Goal: Task Accomplishment & Management: Use online tool/utility

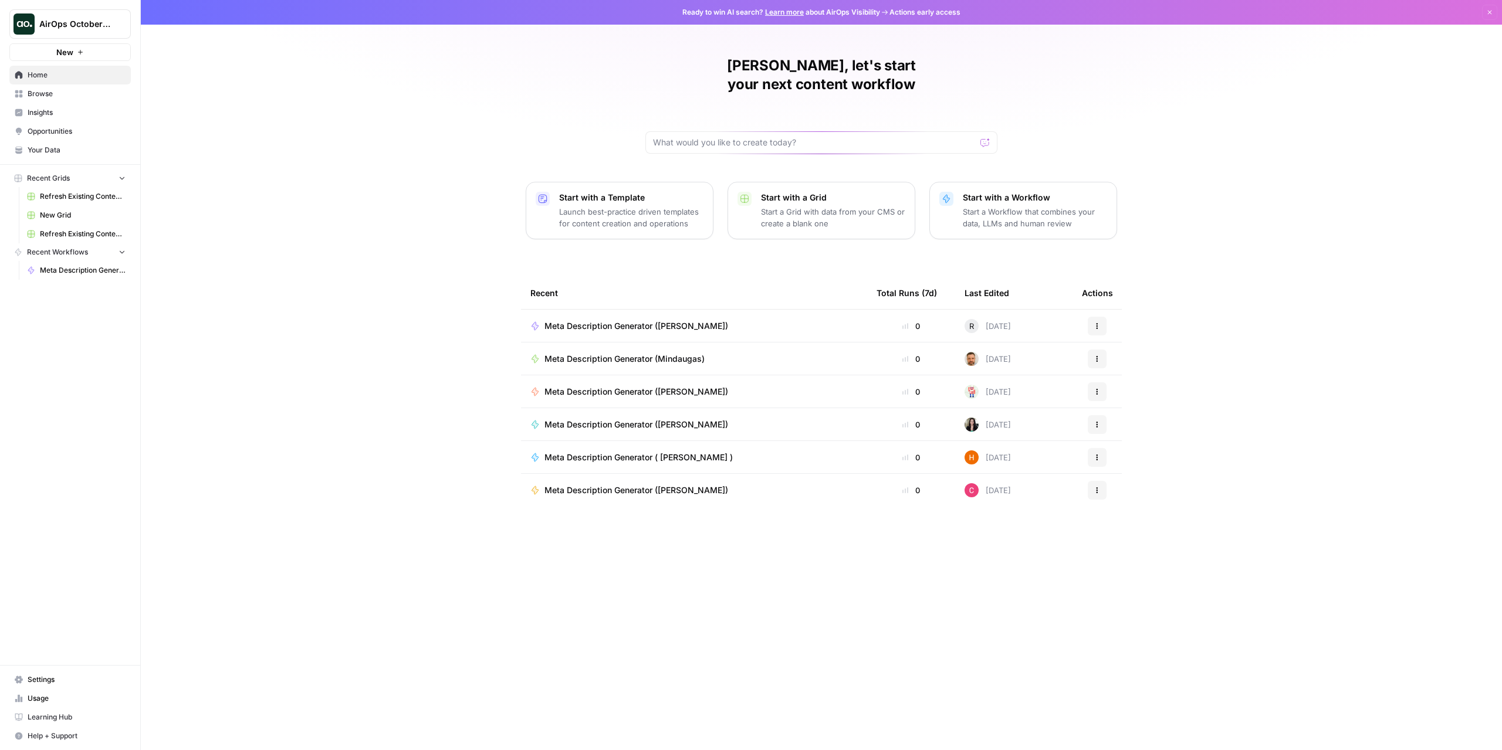
click at [56, 151] on span "Your Data" at bounding box center [77, 150] width 98 height 11
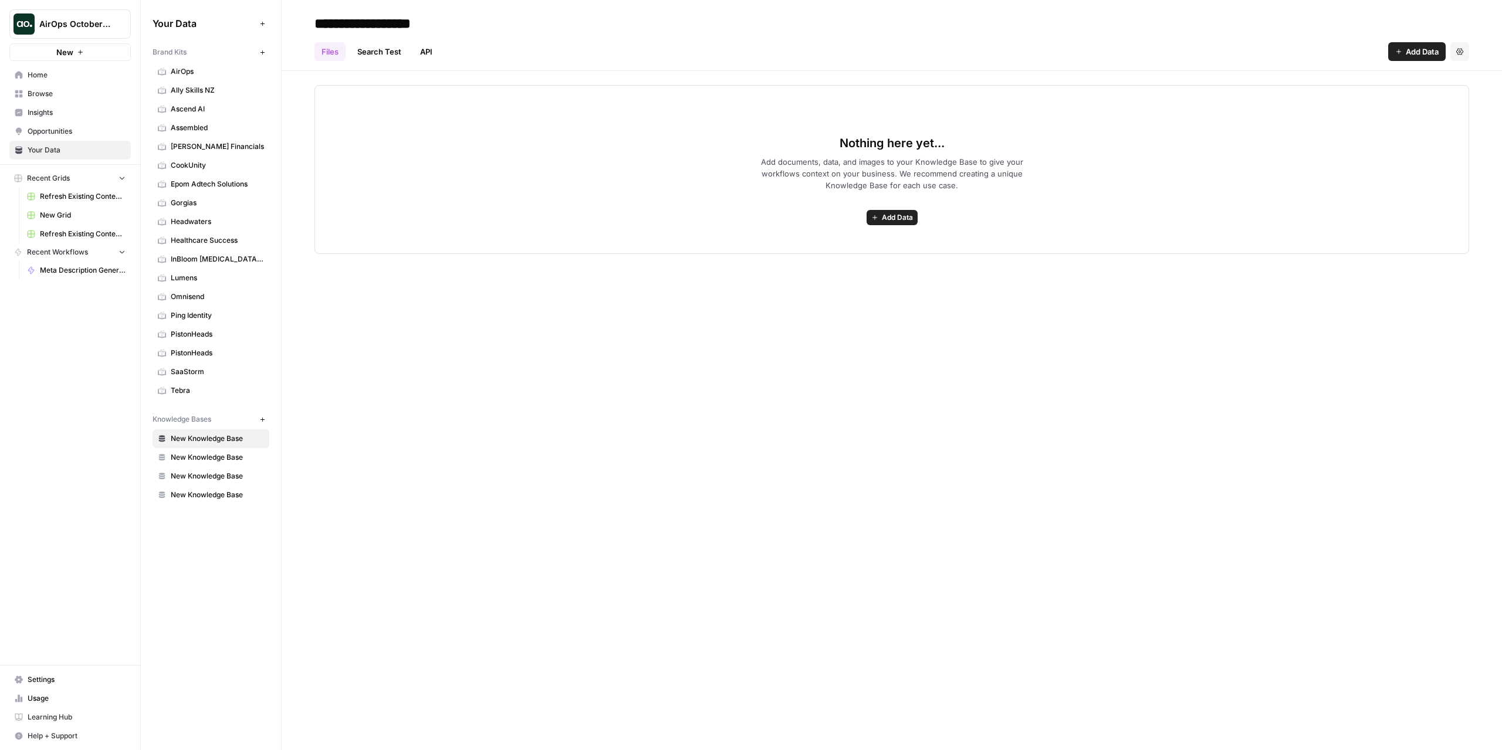
click at [52, 128] on span "Opportunities" at bounding box center [77, 131] width 98 height 11
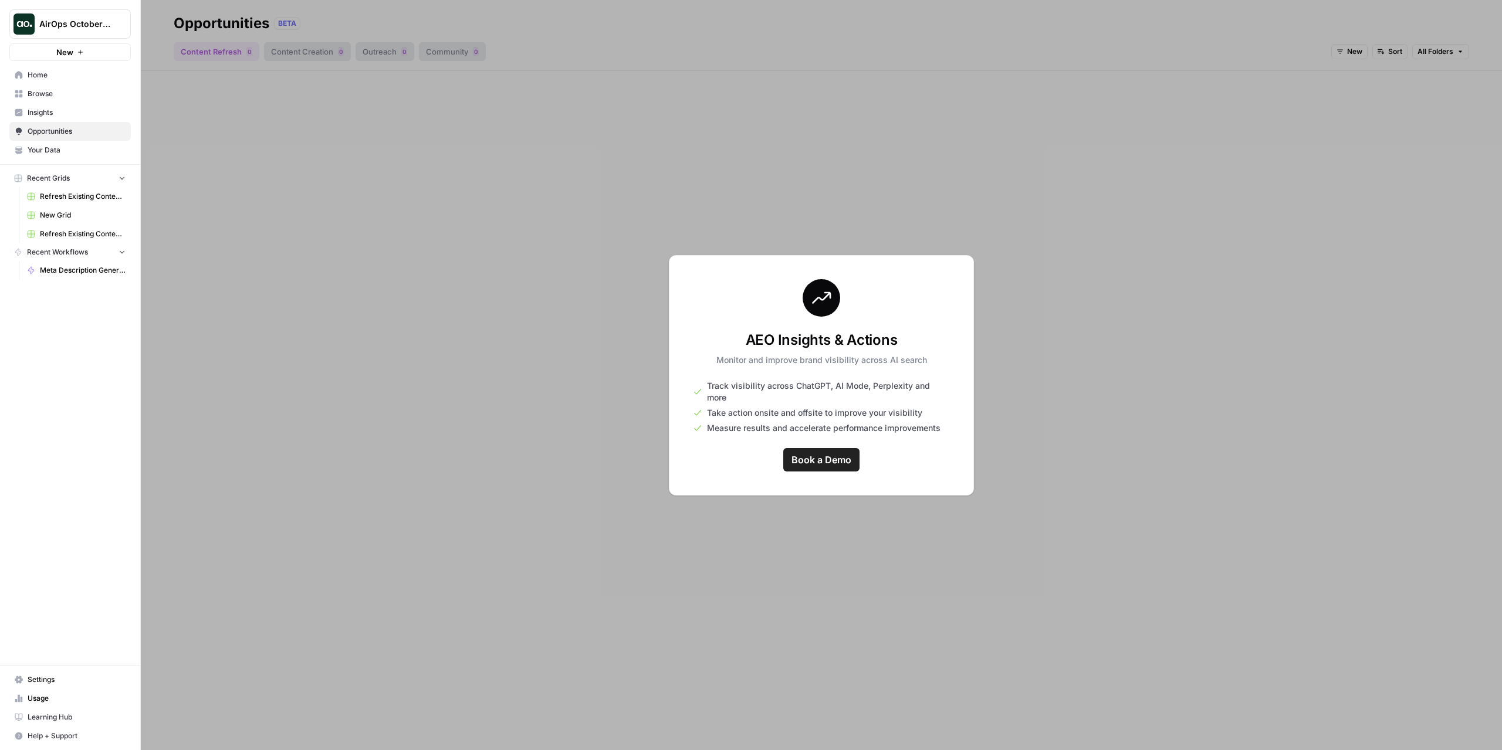
click at [51, 107] on span "Insights" at bounding box center [77, 112] width 98 height 11
click at [53, 88] on link "Browse" at bounding box center [69, 93] width 121 height 19
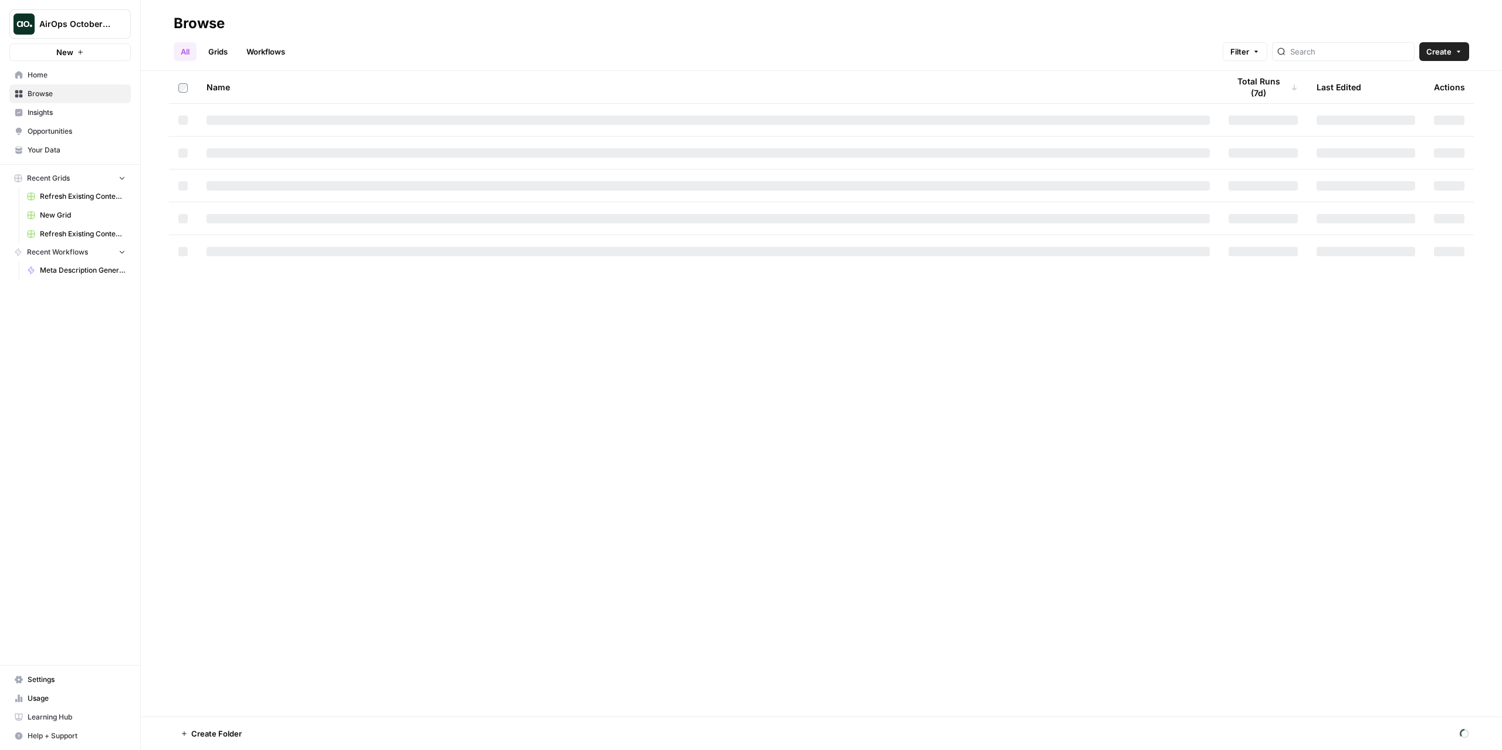
click at [59, 72] on span "Home" at bounding box center [77, 75] width 98 height 11
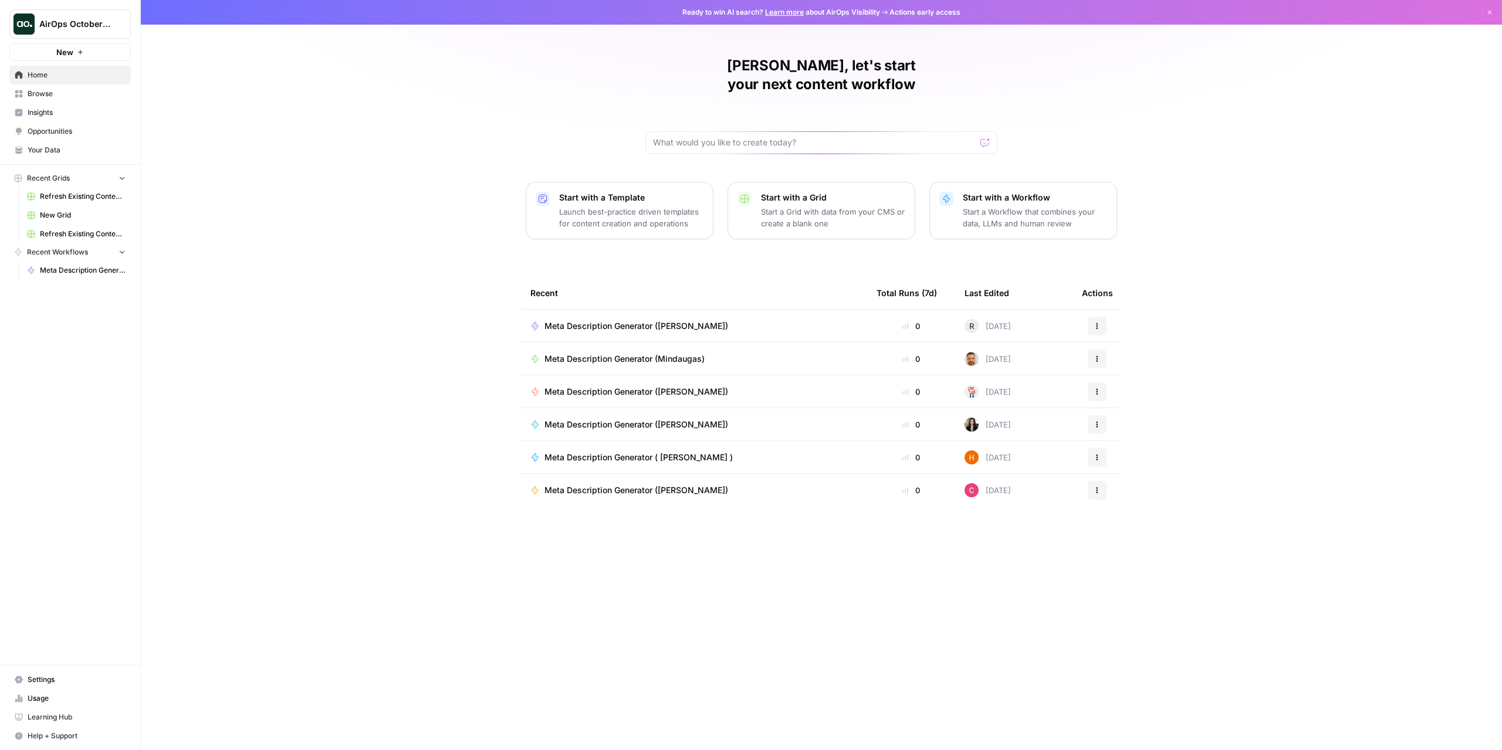
click at [50, 683] on span "Settings" at bounding box center [77, 680] width 98 height 11
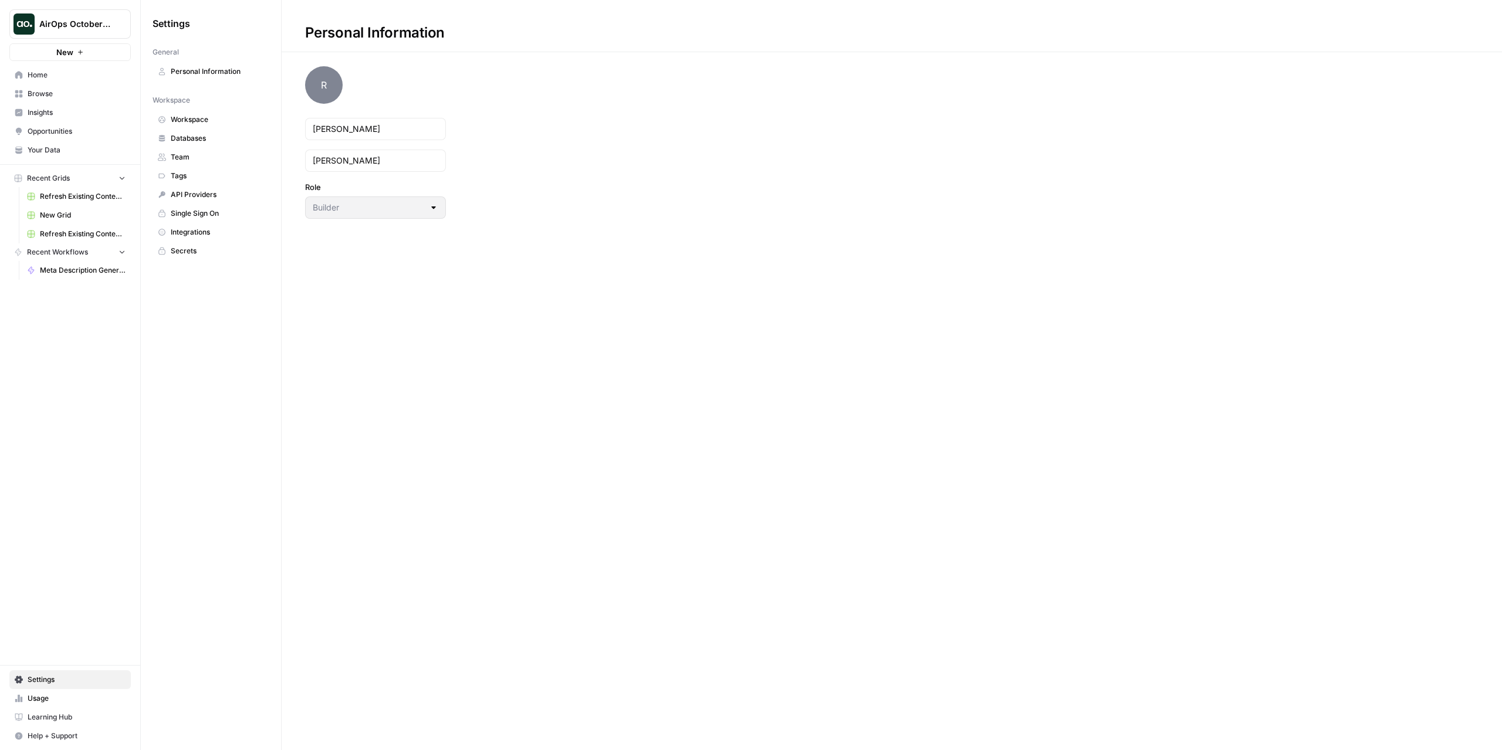
click at [211, 136] on span "Databases" at bounding box center [217, 138] width 93 height 11
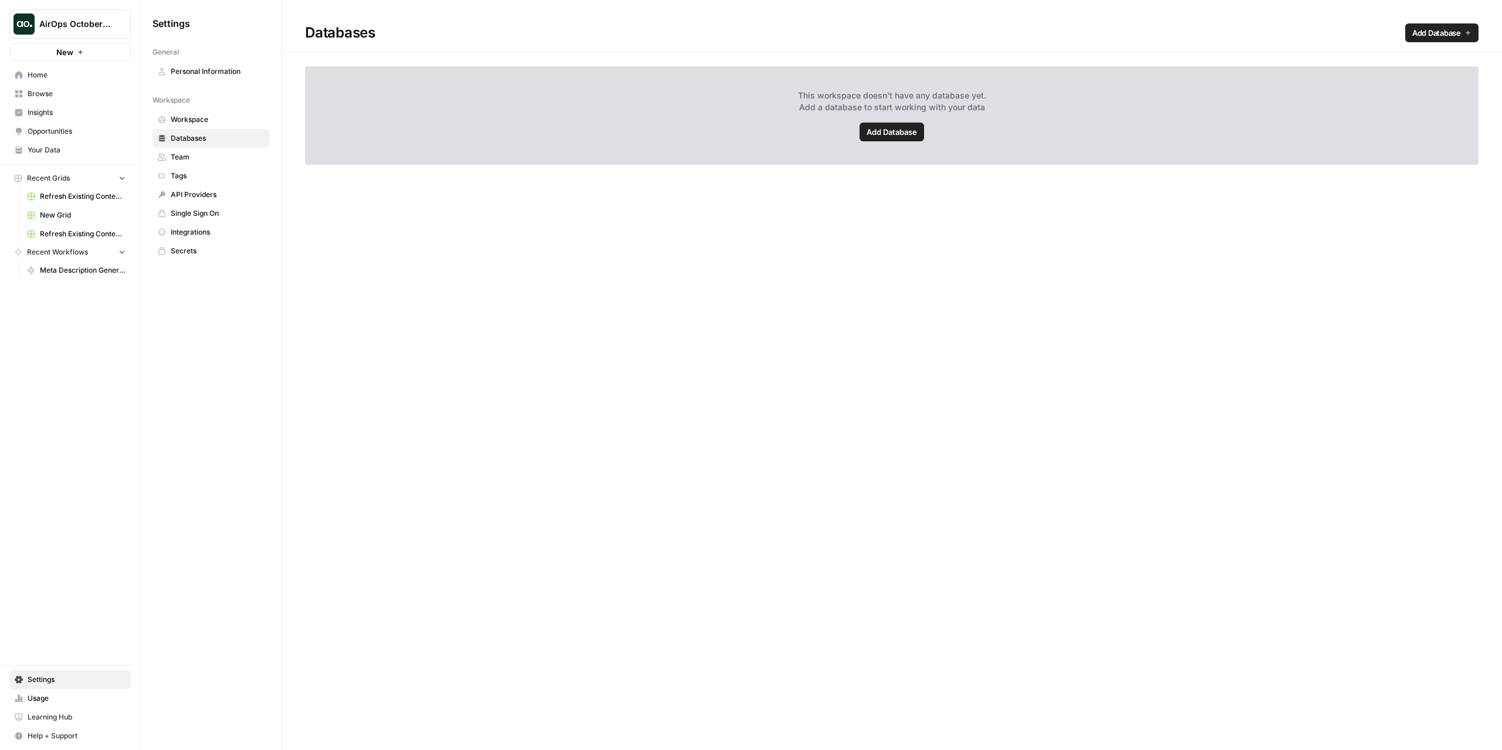
click at [210, 122] on span "Workspace" at bounding box center [217, 119] width 93 height 11
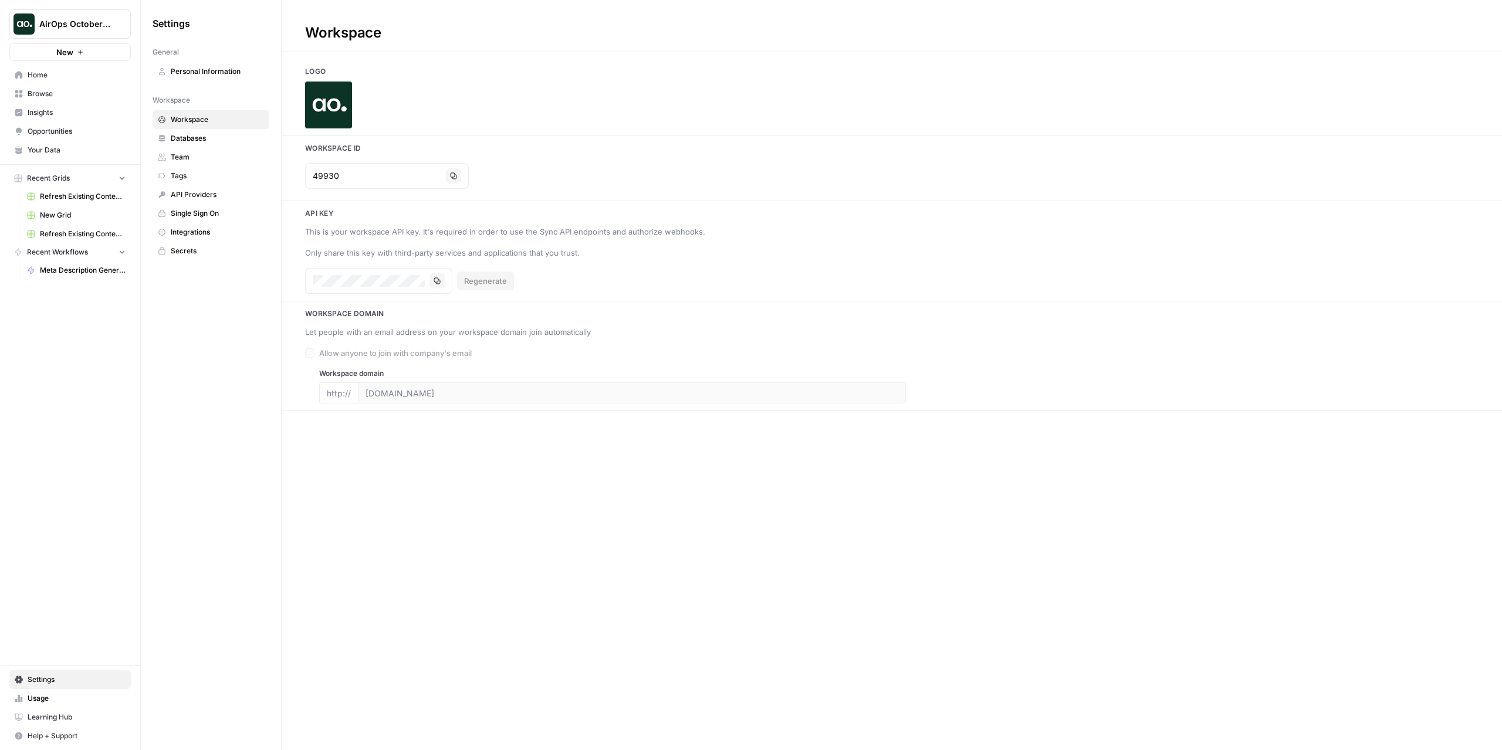
click at [192, 155] on span "Team" at bounding box center [217, 157] width 93 height 11
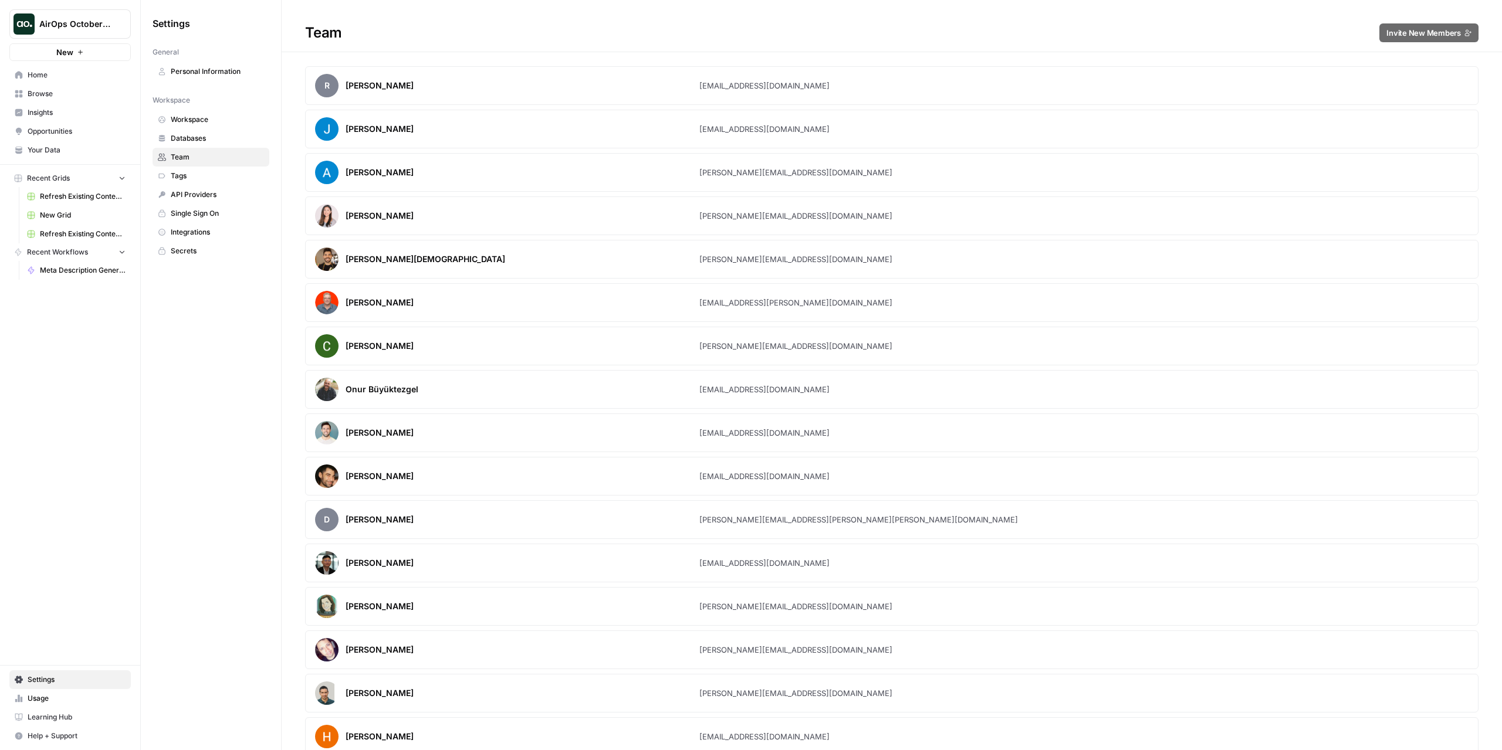
click at [190, 175] on span "Tags" at bounding box center [217, 176] width 93 height 11
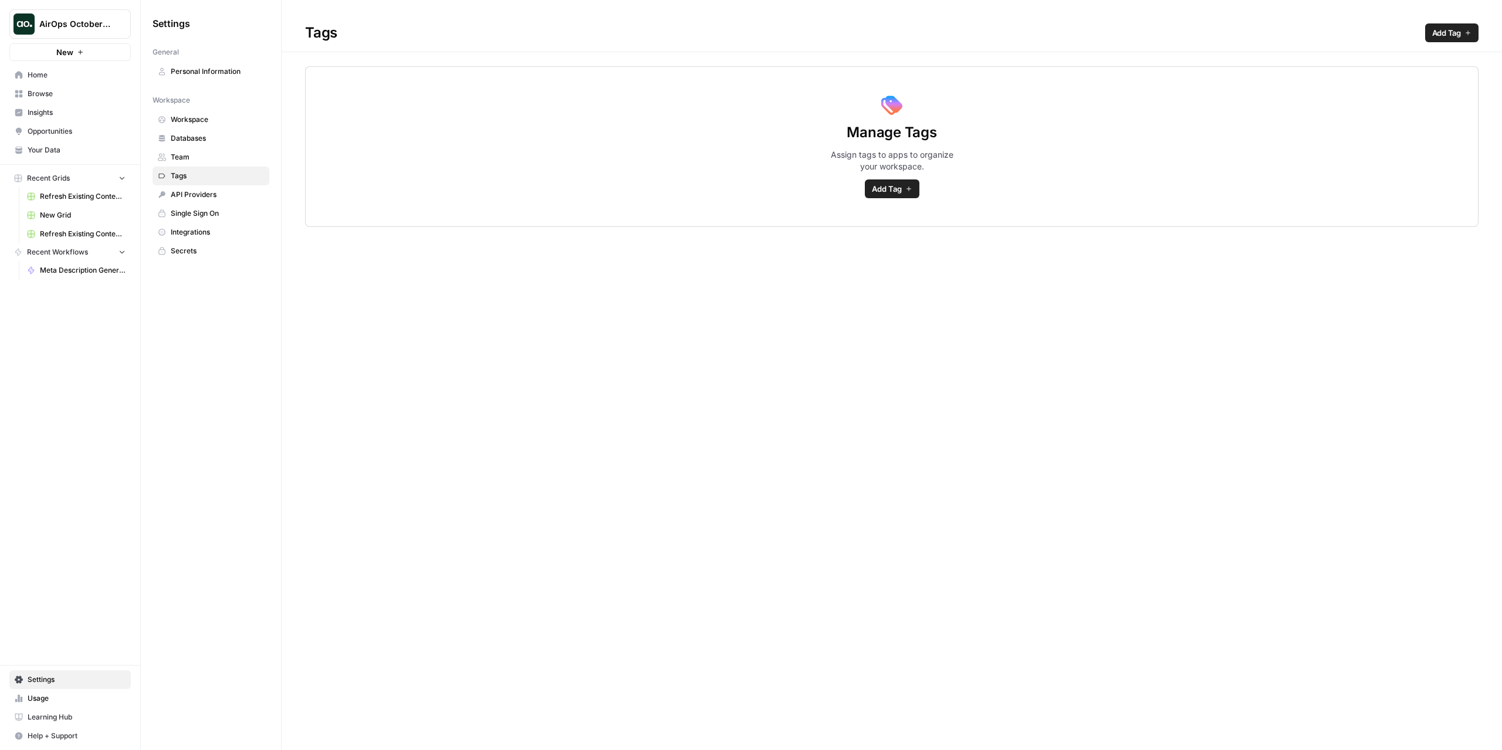
click at [204, 198] on span "API Providers" at bounding box center [217, 194] width 93 height 11
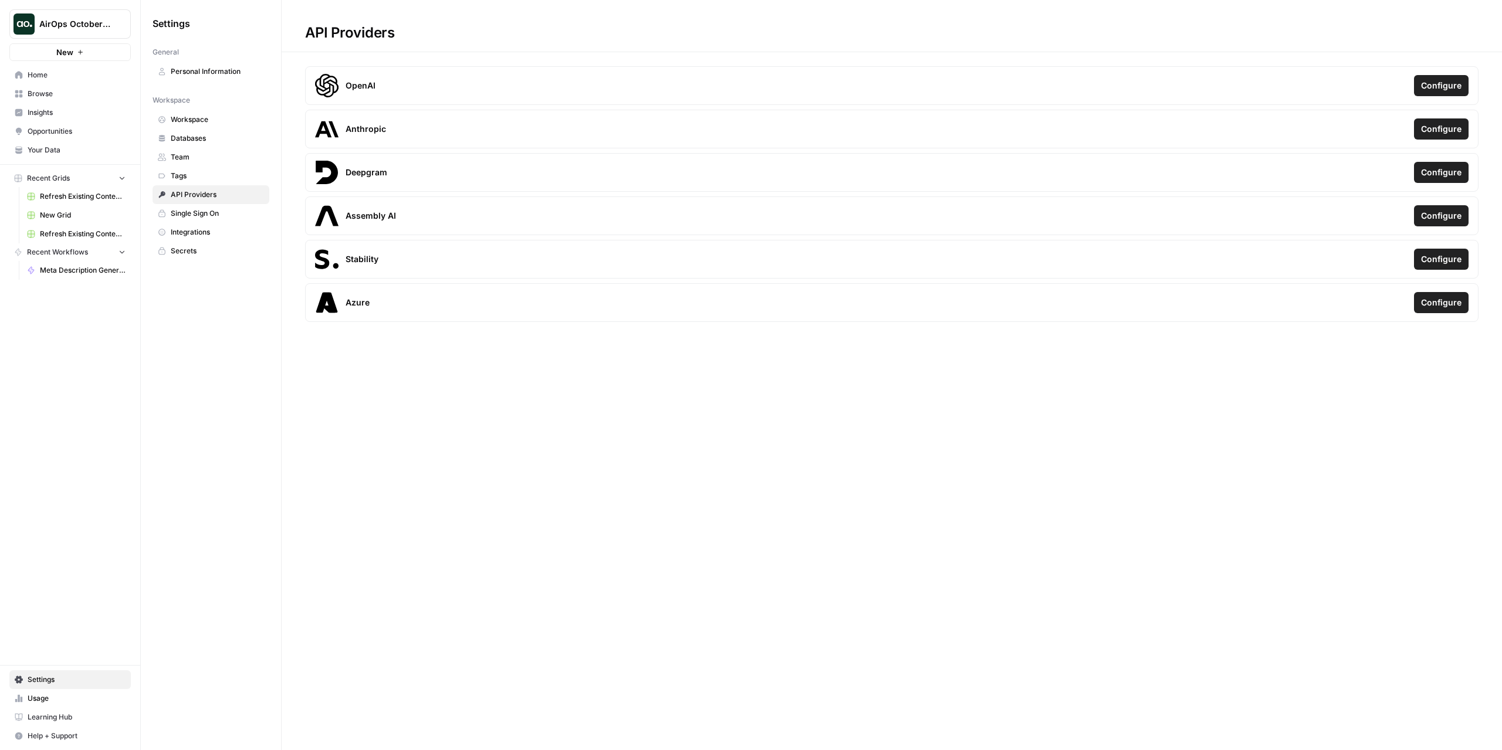
click at [207, 216] on span "Single Sign On" at bounding box center [217, 213] width 93 height 11
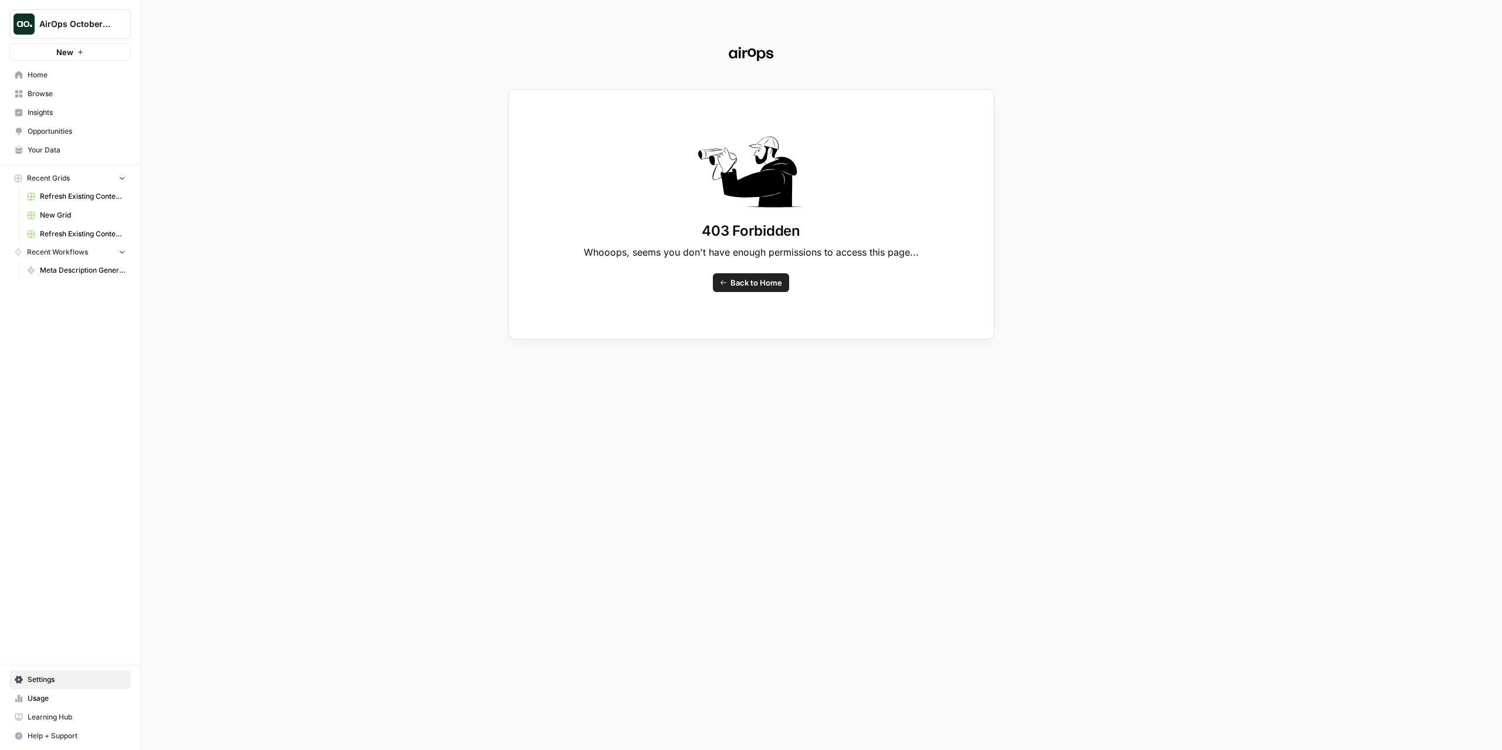
click at [758, 285] on span "Back to Home" at bounding box center [756, 283] width 52 height 12
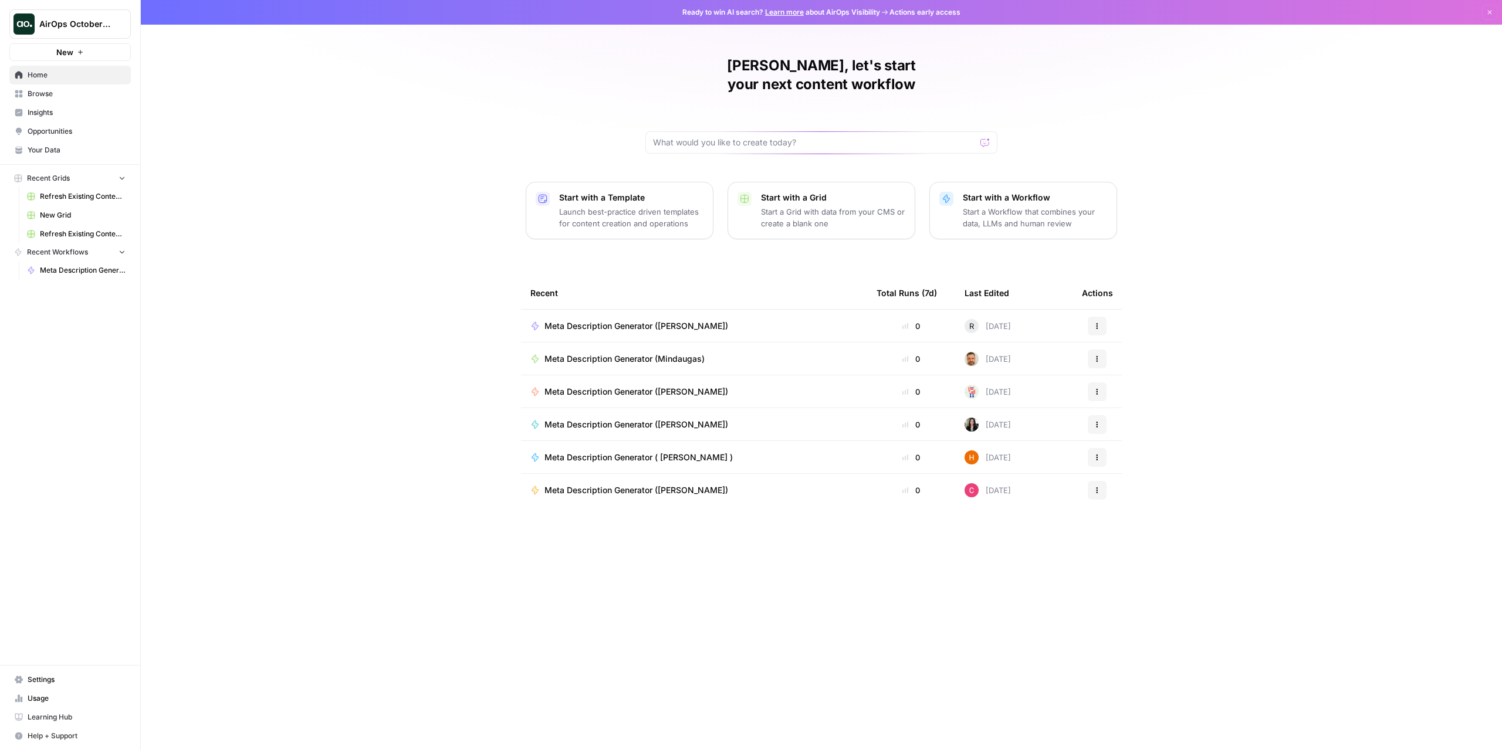
click at [59, 694] on span "Usage" at bounding box center [77, 698] width 98 height 11
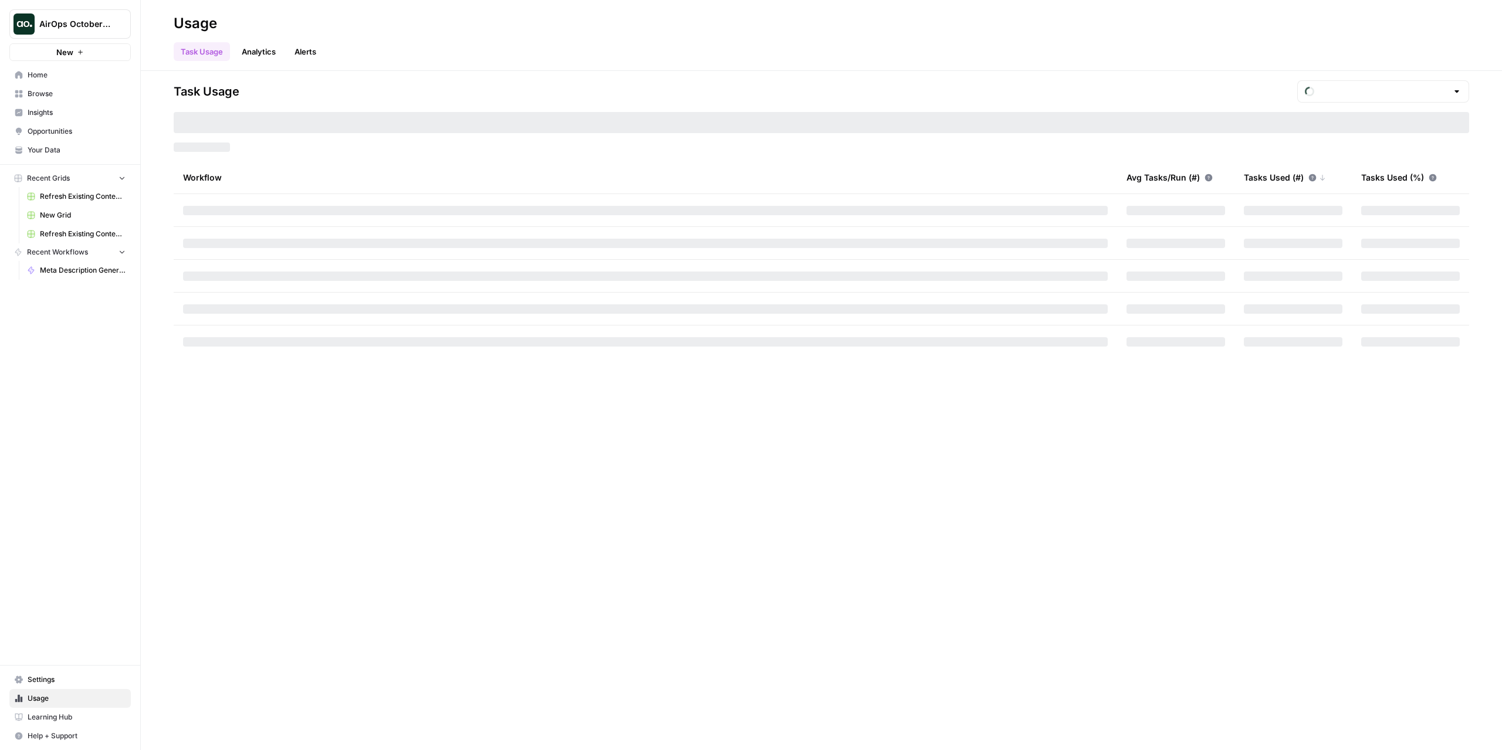
type input "October Tasks"
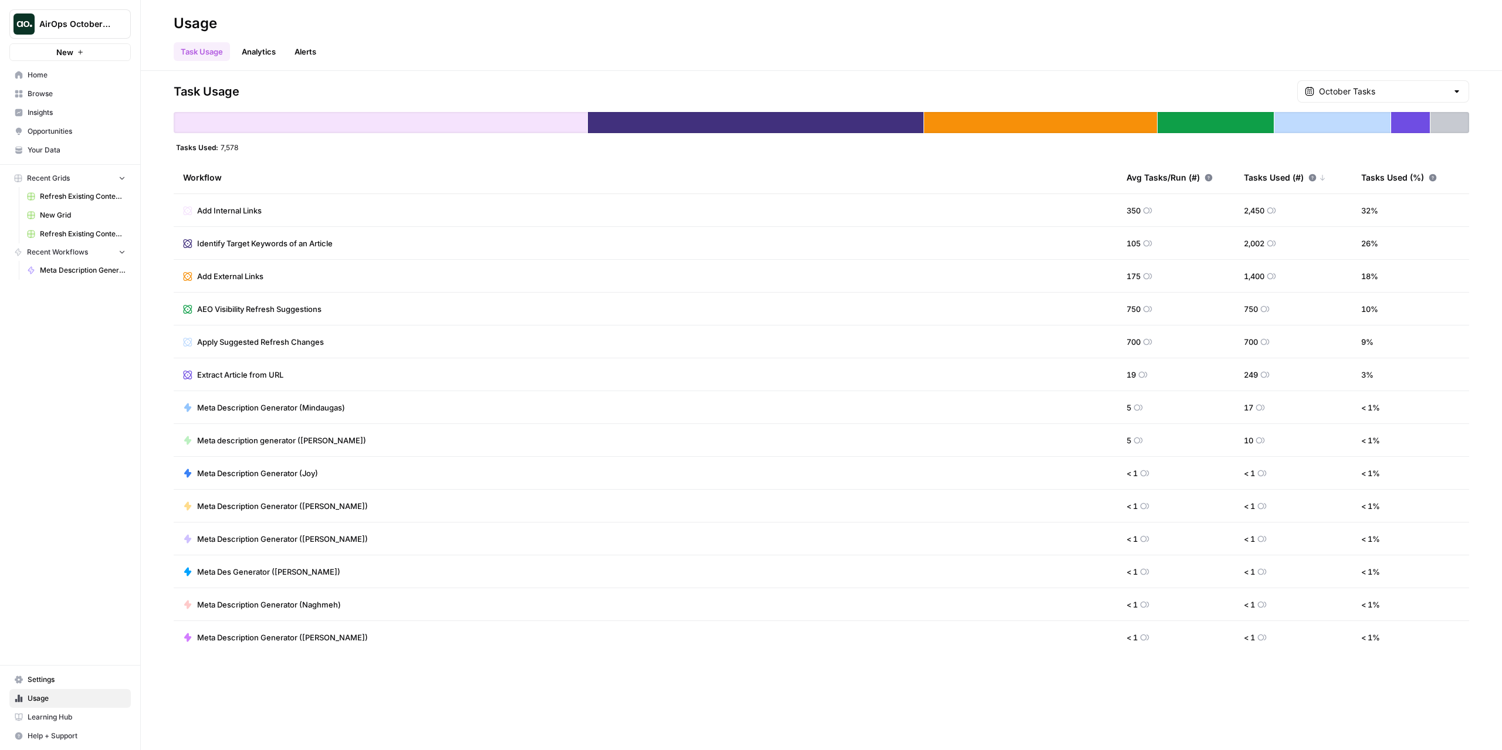
click at [60, 684] on span "Settings" at bounding box center [77, 680] width 98 height 11
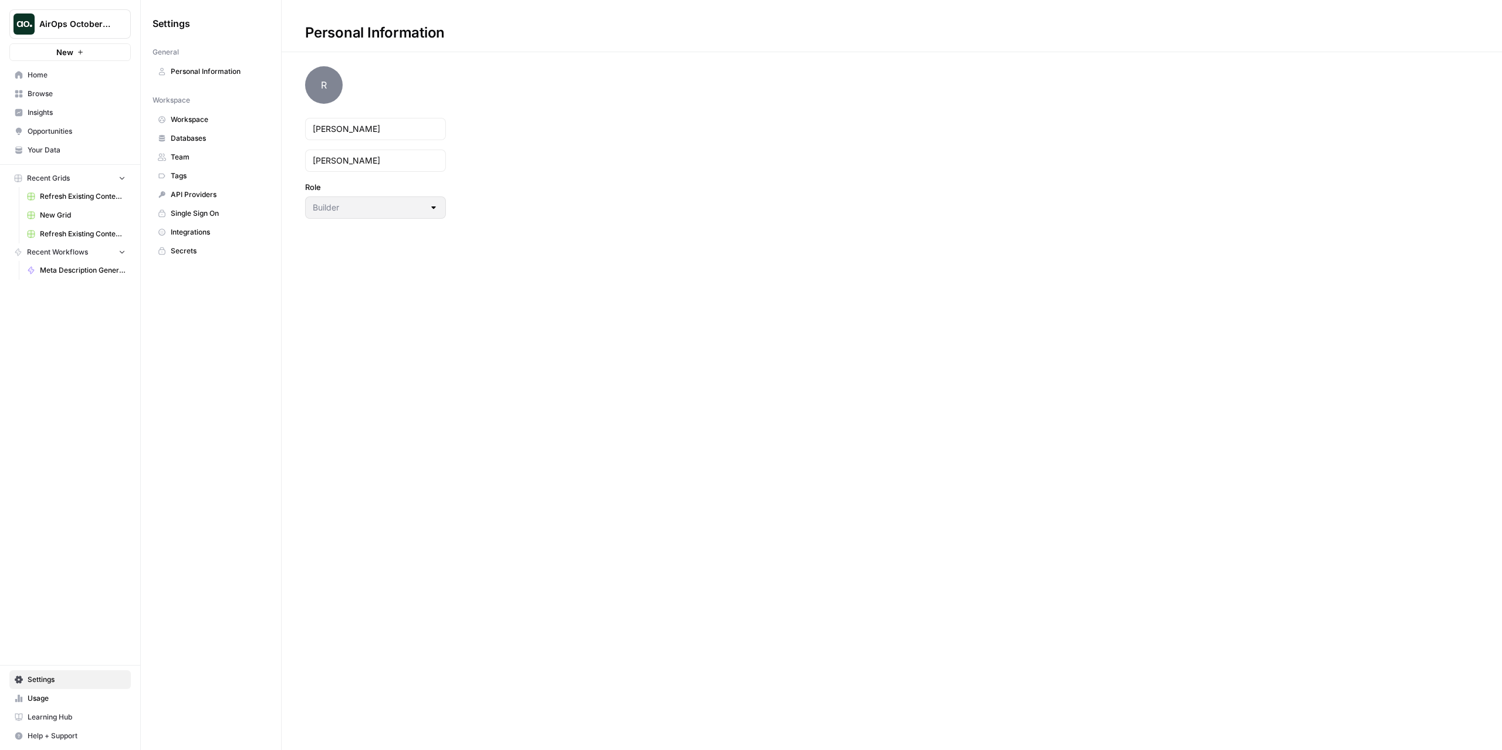
click at [211, 118] on span "Workspace" at bounding box center [217, 119] width 93 height 11
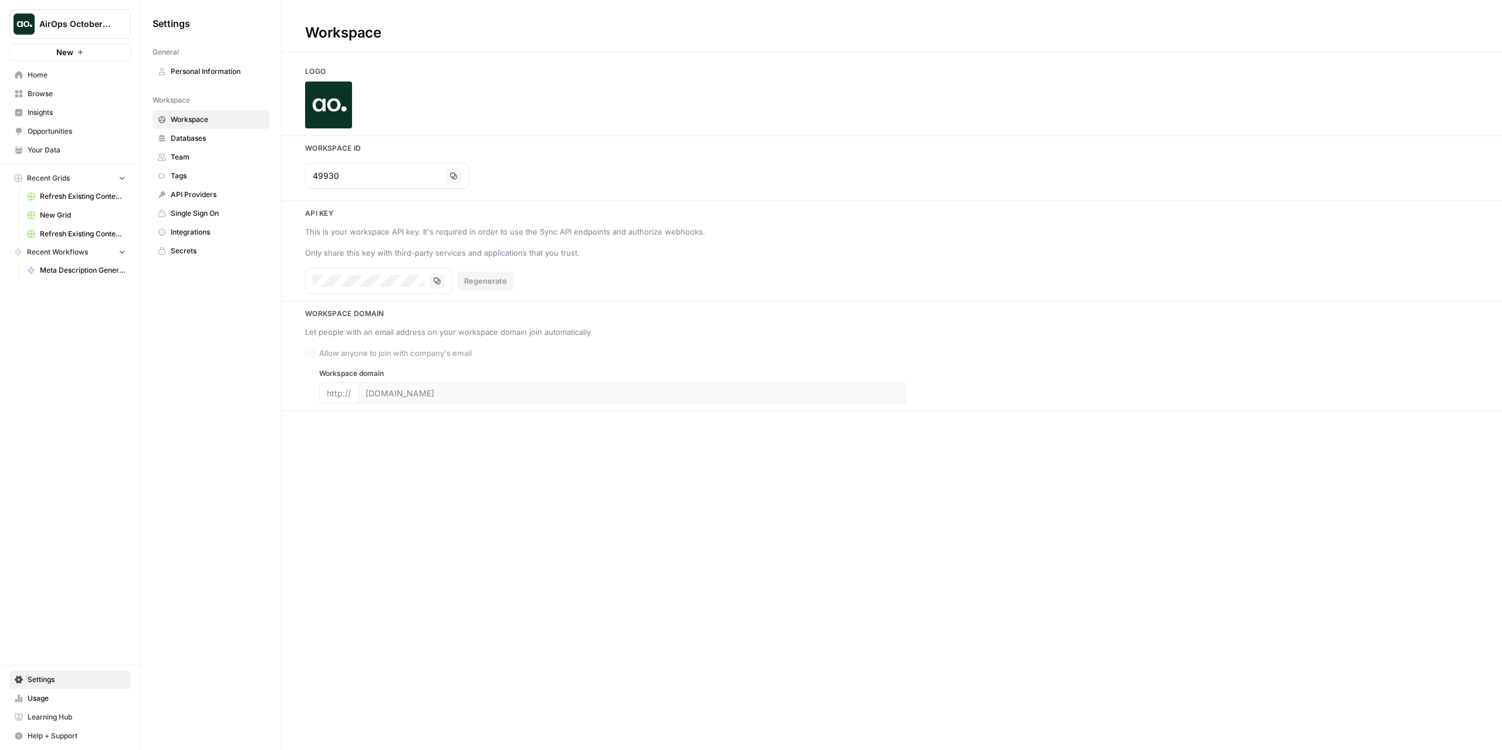
click at [204, 67] on span "Personal Information" at bounding box center [217, 71] width 93 height 11
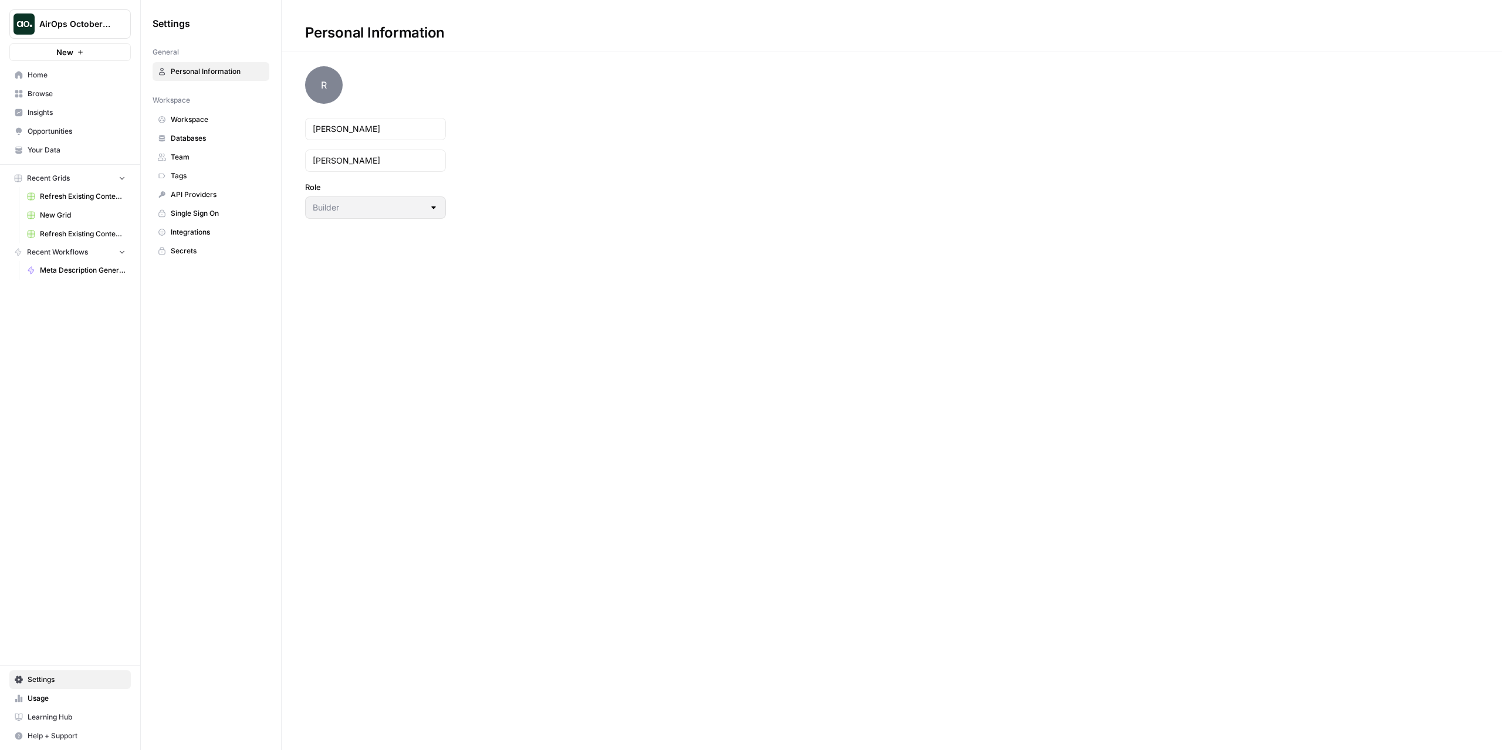
click at [203, 122] on span "Workspace" at bounding box center [217, 119] width 93 height 11
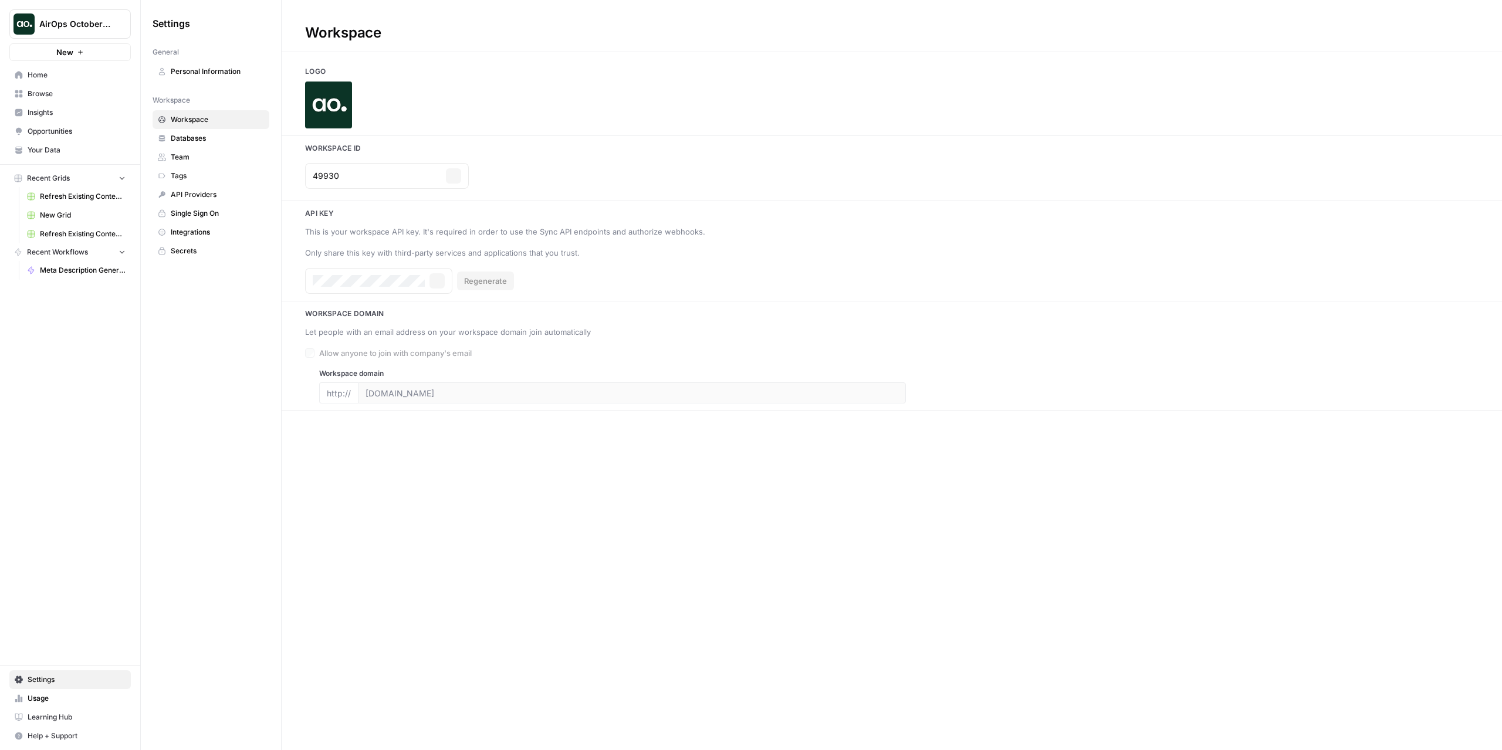
click at [203, 138] on span "Databases" at bounding box center [217, 138] width 93 height 11
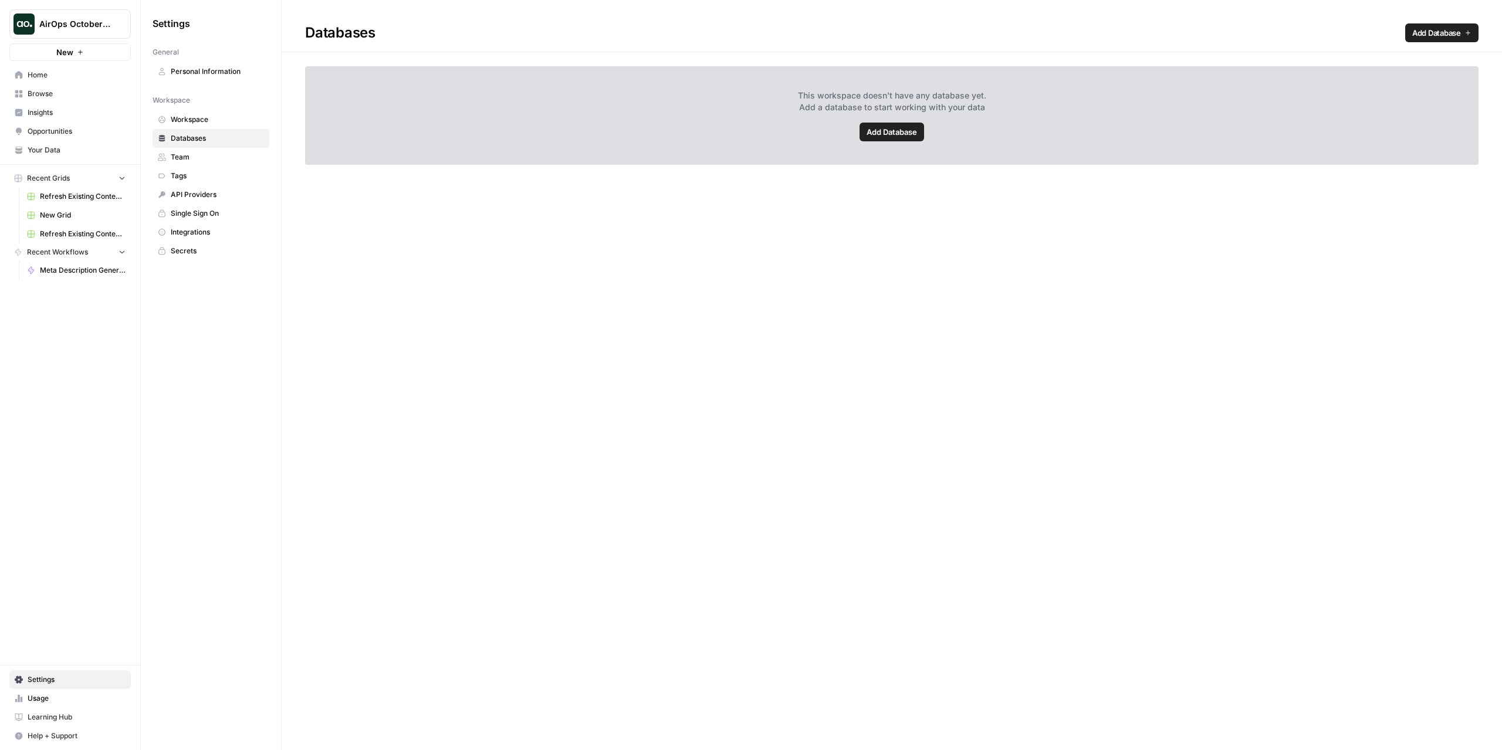
click at [194, 157] on span "Team" at bounding box center [217, 157] width 93 height 11
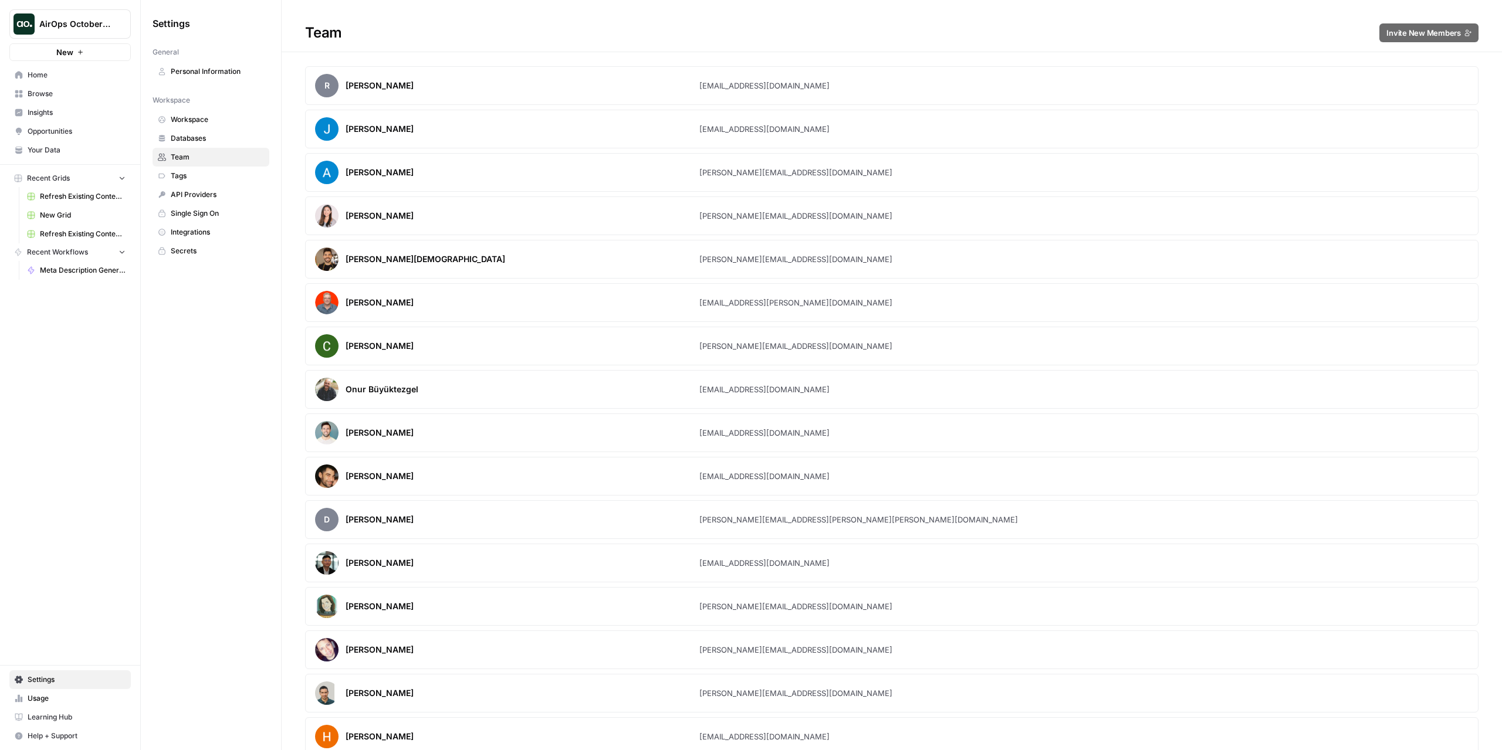
click at [220, 232] on span "Integrations" at bounding box center [217, 232] width 93 height 11
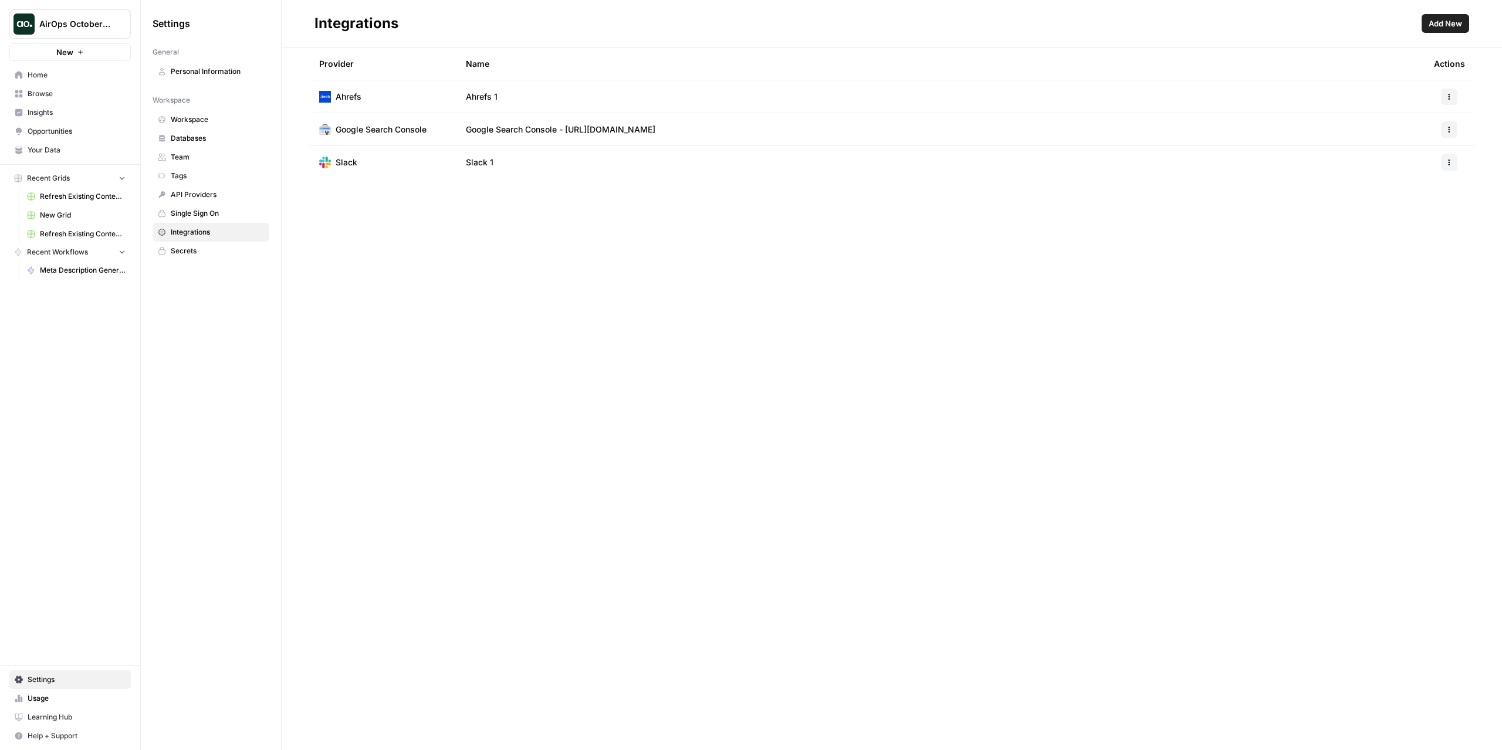
click at [215, 219] on link "Single Sign On" at bounding box center [211, 213] width 117 height 19
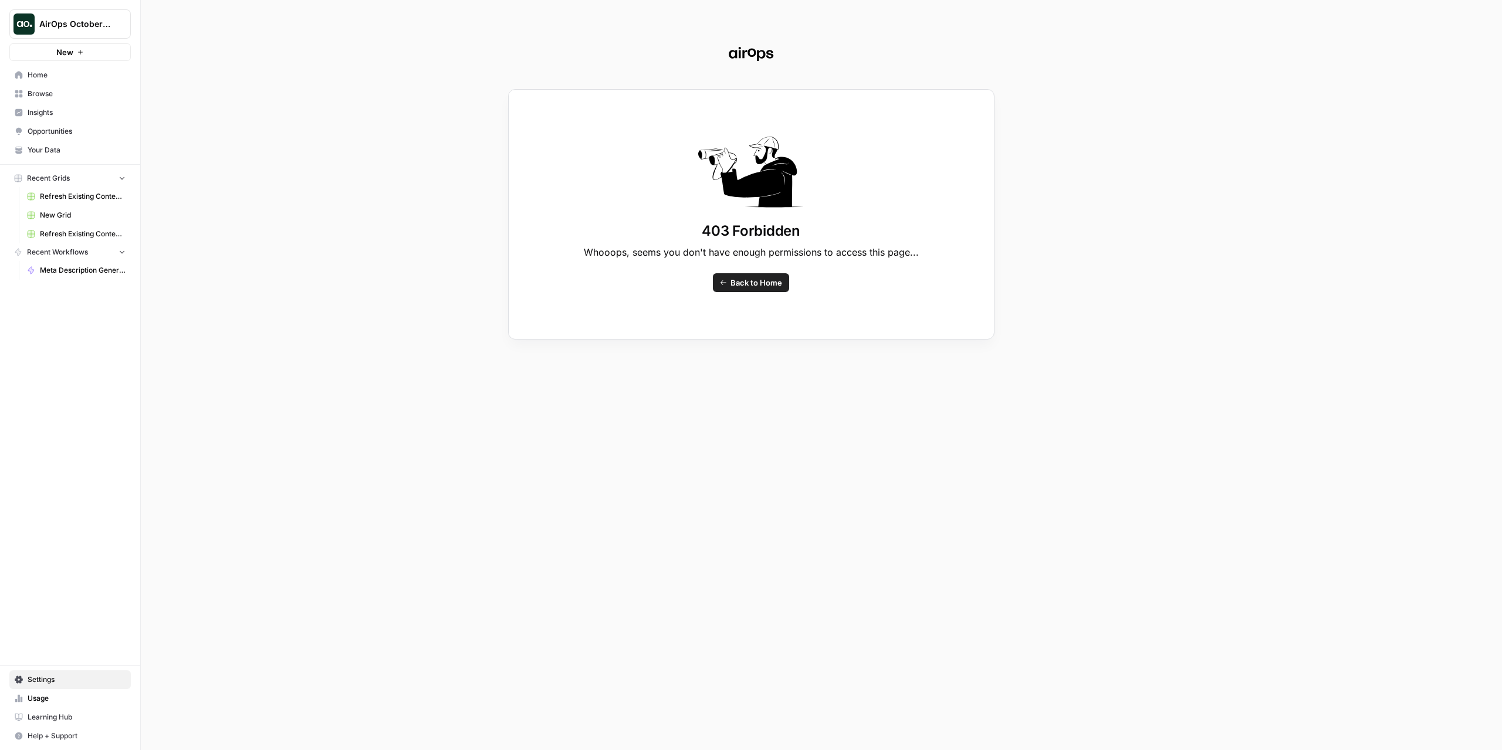
click at [739, 277] on span "Back to Home" at bounding box center [756, 283] width 52 height 12
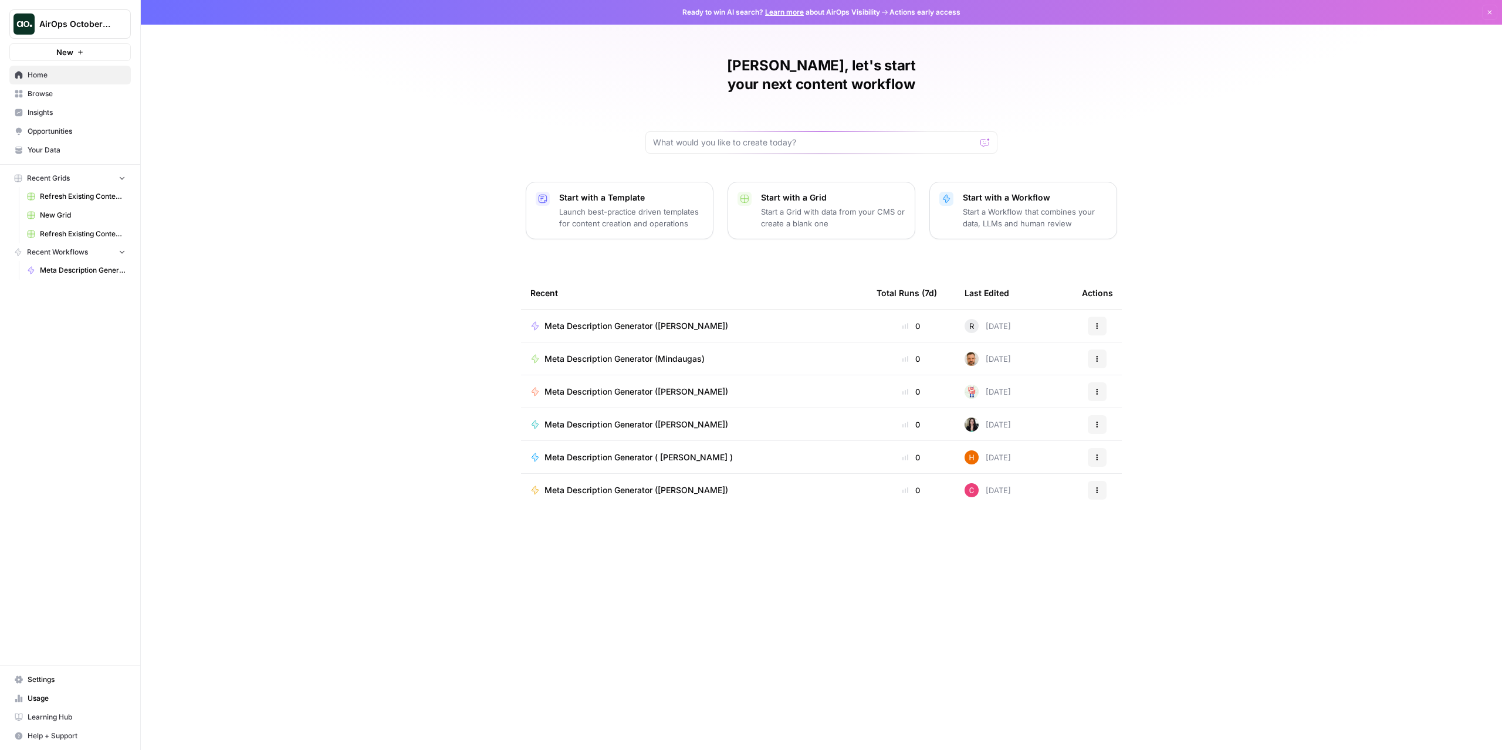
click at [50, 683] on span "Settings" at bounding box center [77, 680] width 98 height 11
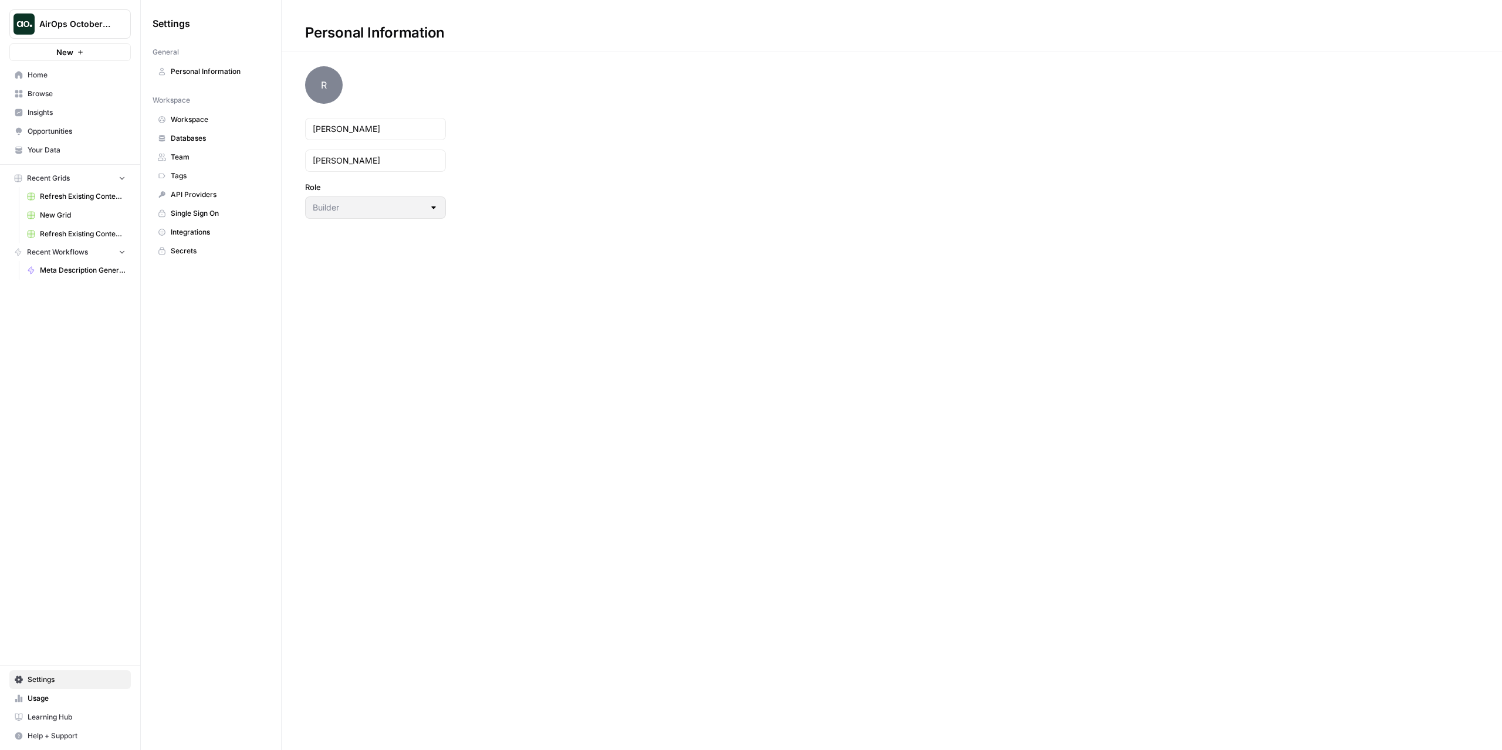
click at [208, 198] on span "API Providers" at bounding box center [217, 194] width 93 height 11
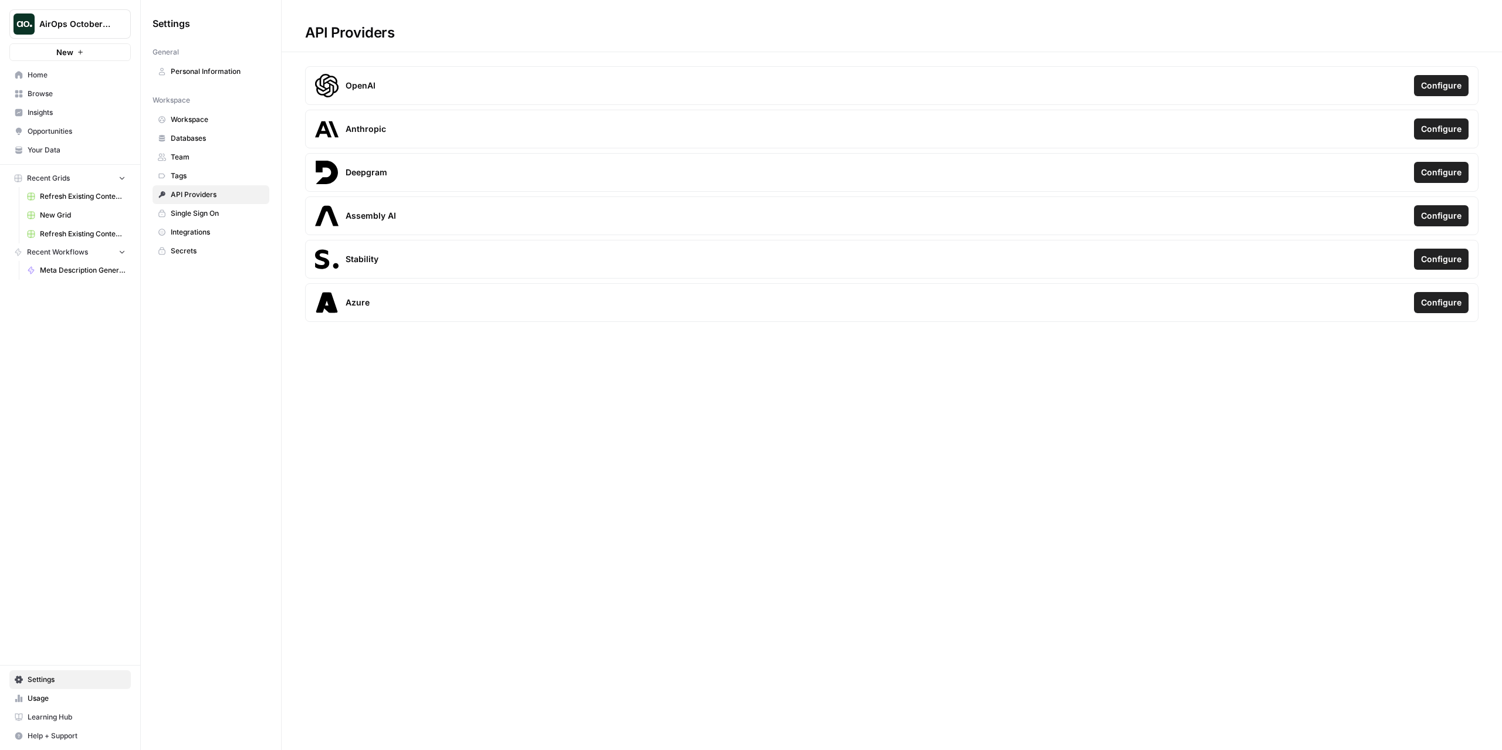
click at [194, 258] on link "Secrets" at bounding box center [211, 251] width 117 height 19
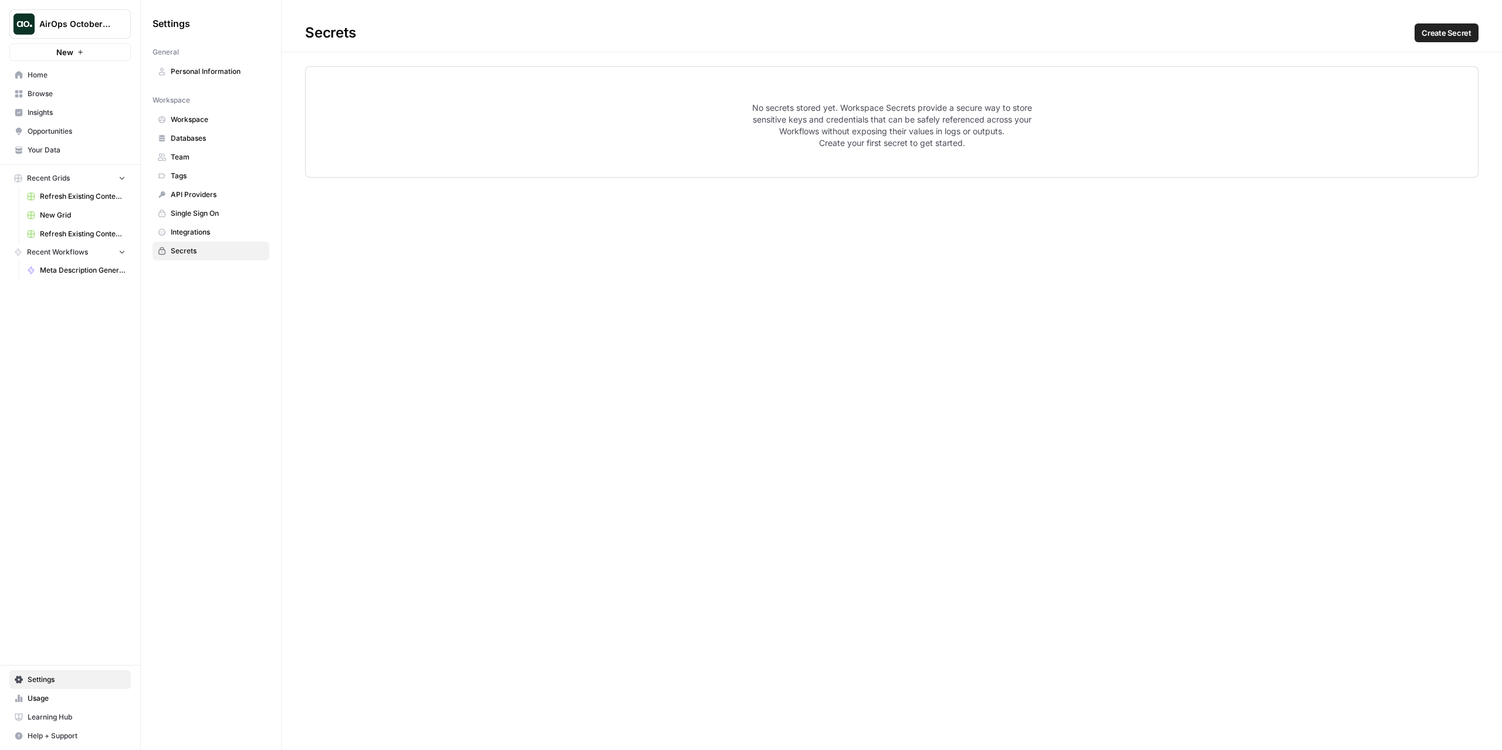
click at [64, 145] on span "Your Data" at bounding box center [77, 150] width 98 height 11
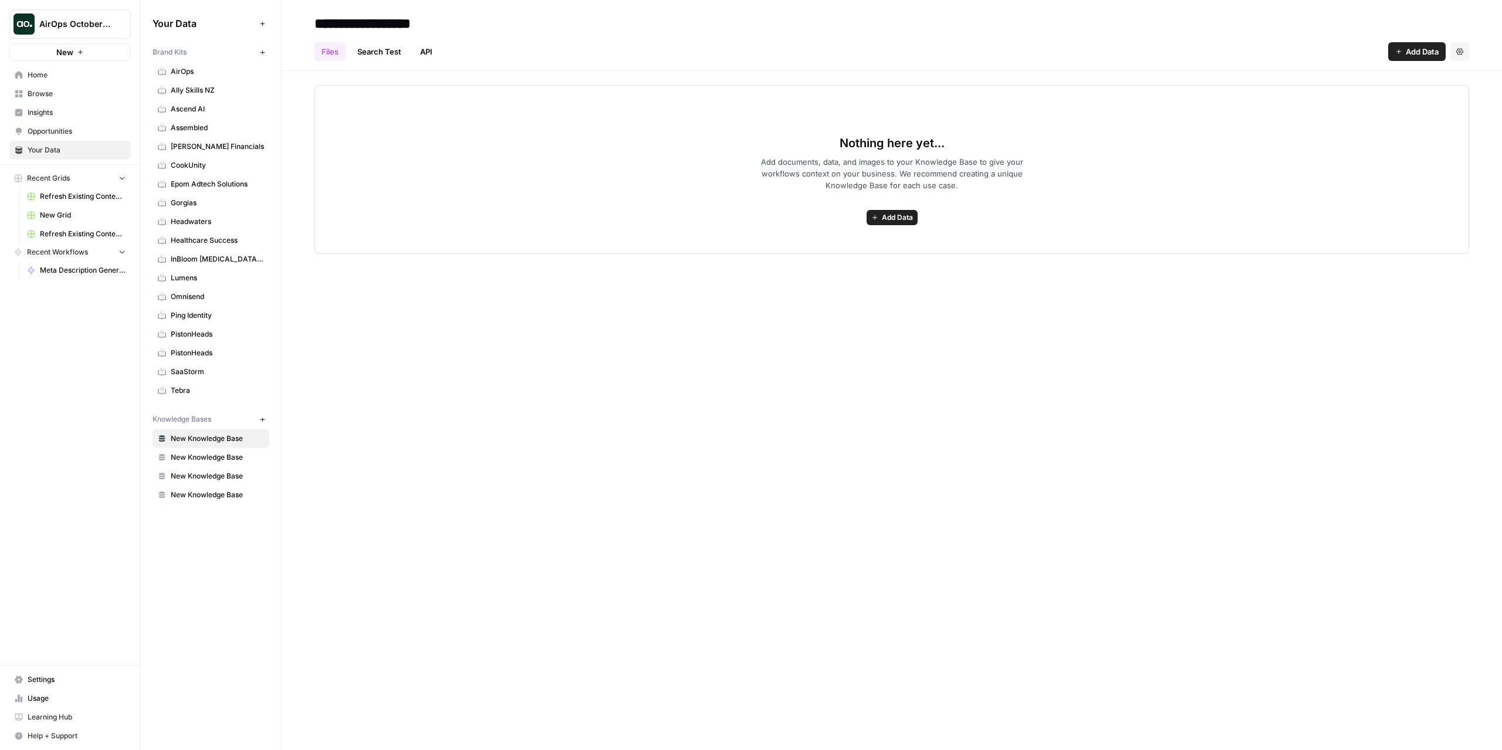
click at [266, 49] on button "New" at bounding box center [262, 52] width 14 height 14
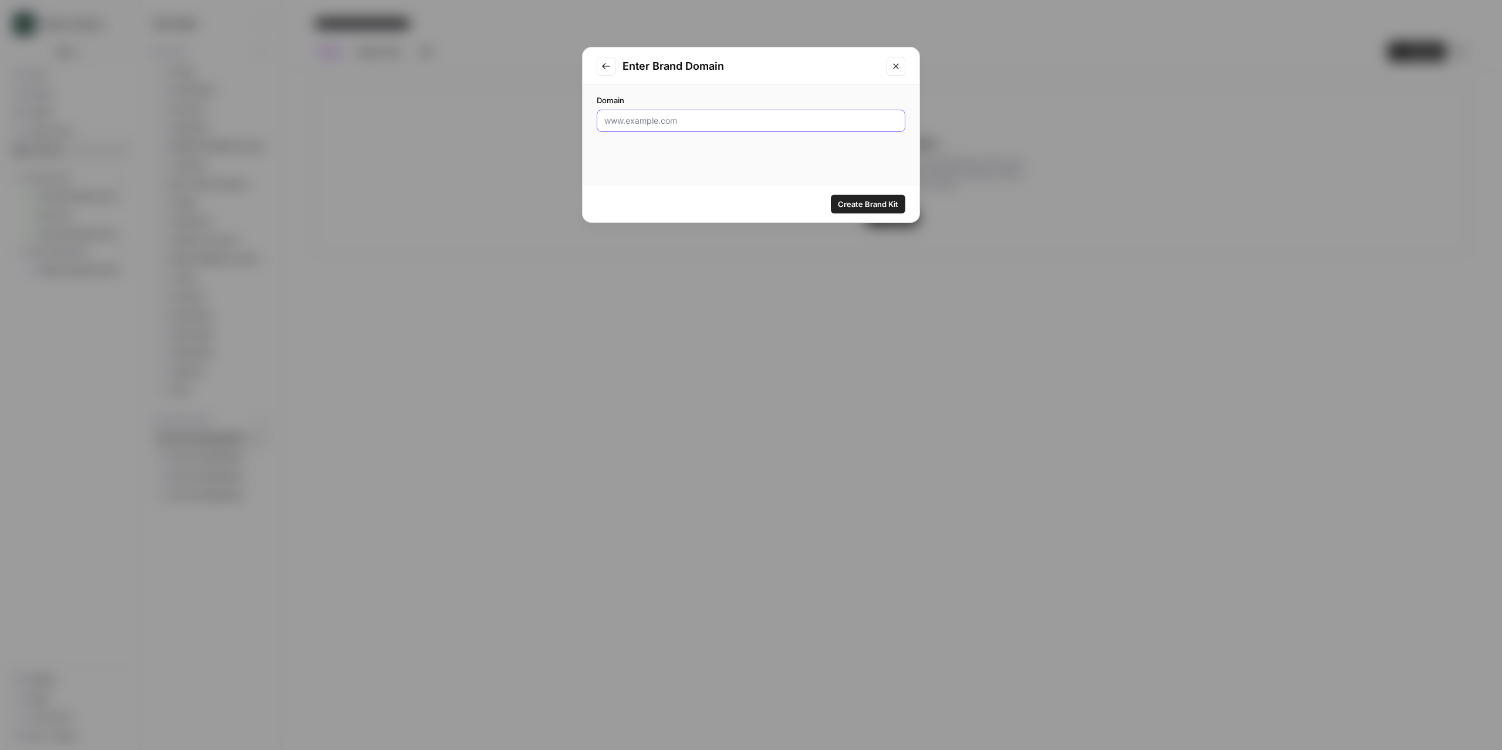
click at [703, 123] on input "Domain" at bounding box center [750, 121] width 293 height 12
type input "www.bitly.com"
click at [869, 208] on span "Create Brand Kit" at bounding box center [868, 204] width 60 height 12
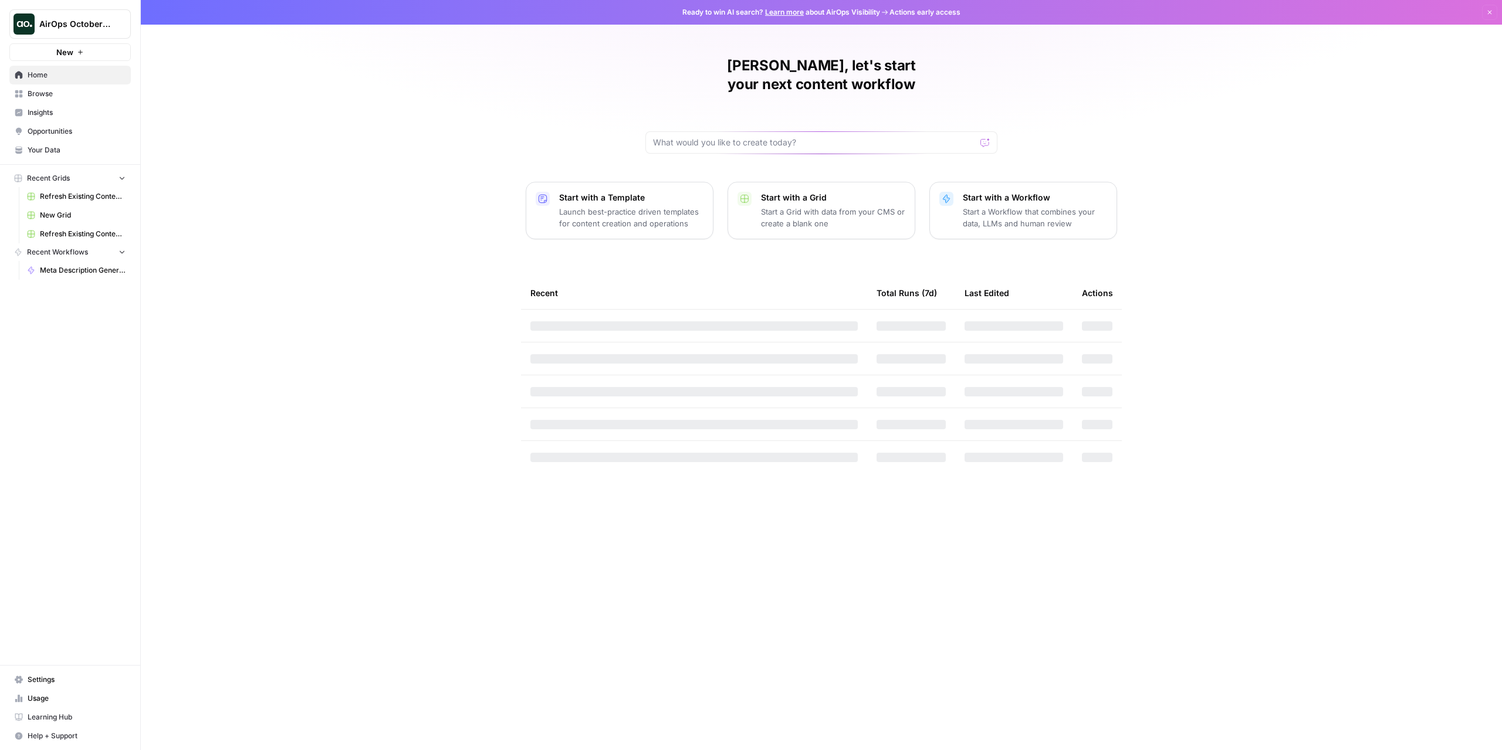
click at [101, 18] on span "AirOps October Cohort" at bounding box center [74, 24] width 71 height 12
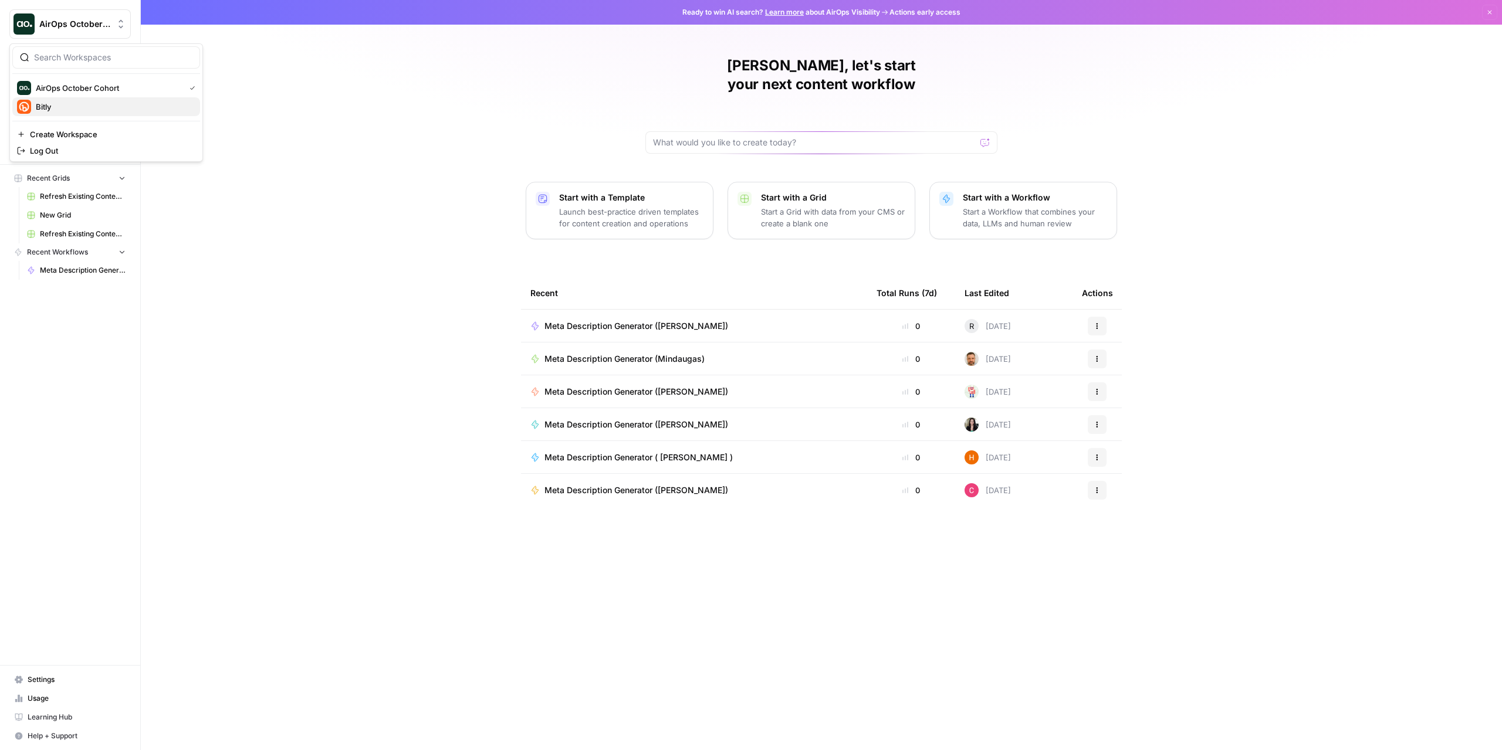
click at [92, 111] on span "Bitly" at bounding box center [113, 107] width 155 height 12
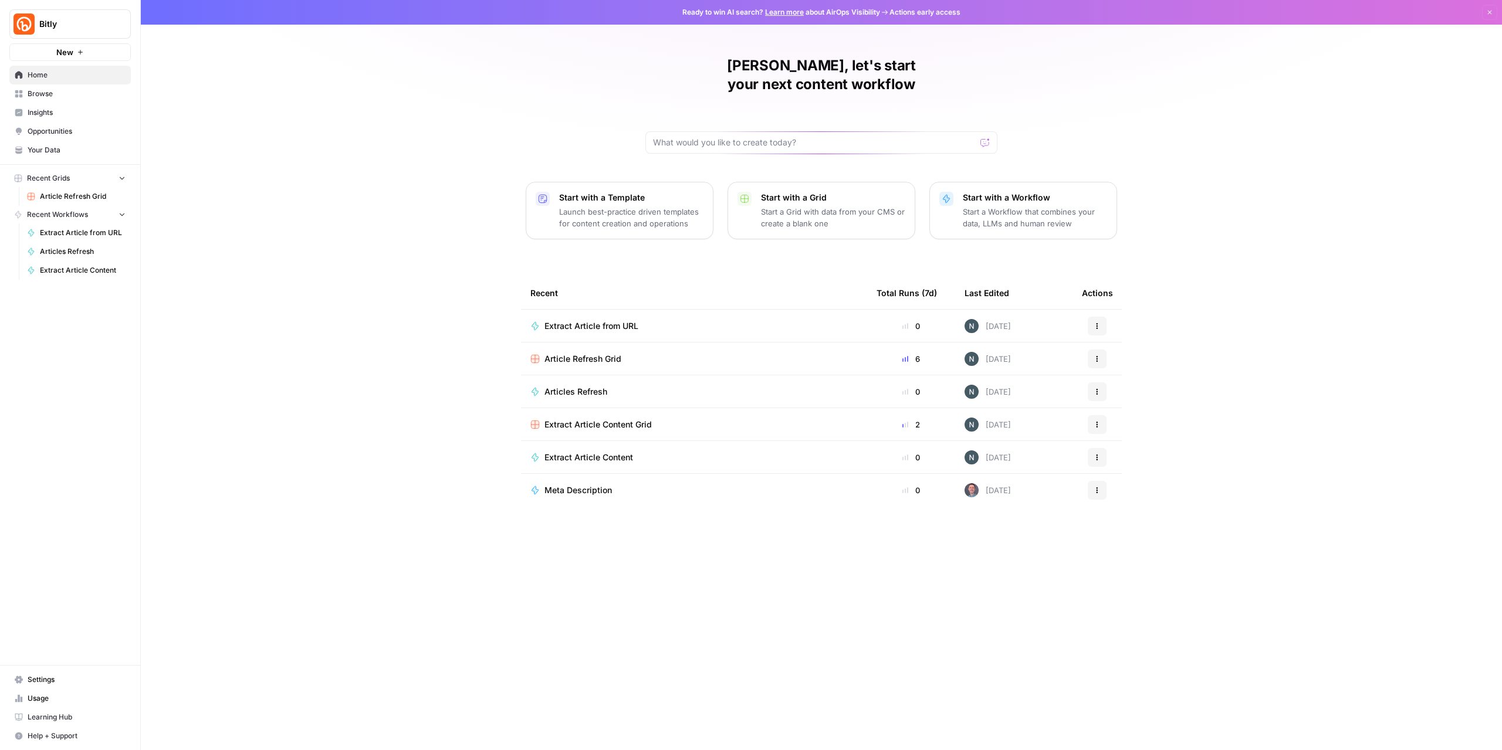
click at [671, 353] on div "Article Refresh Grid" at bounding box center [693, 359] width 327 height 12
click at [716, 386] on div "Articles Refresh" at bounding box center [693, 392] width 327 height 12
